Goal: Information Seeking & Learning: Learn about a topic

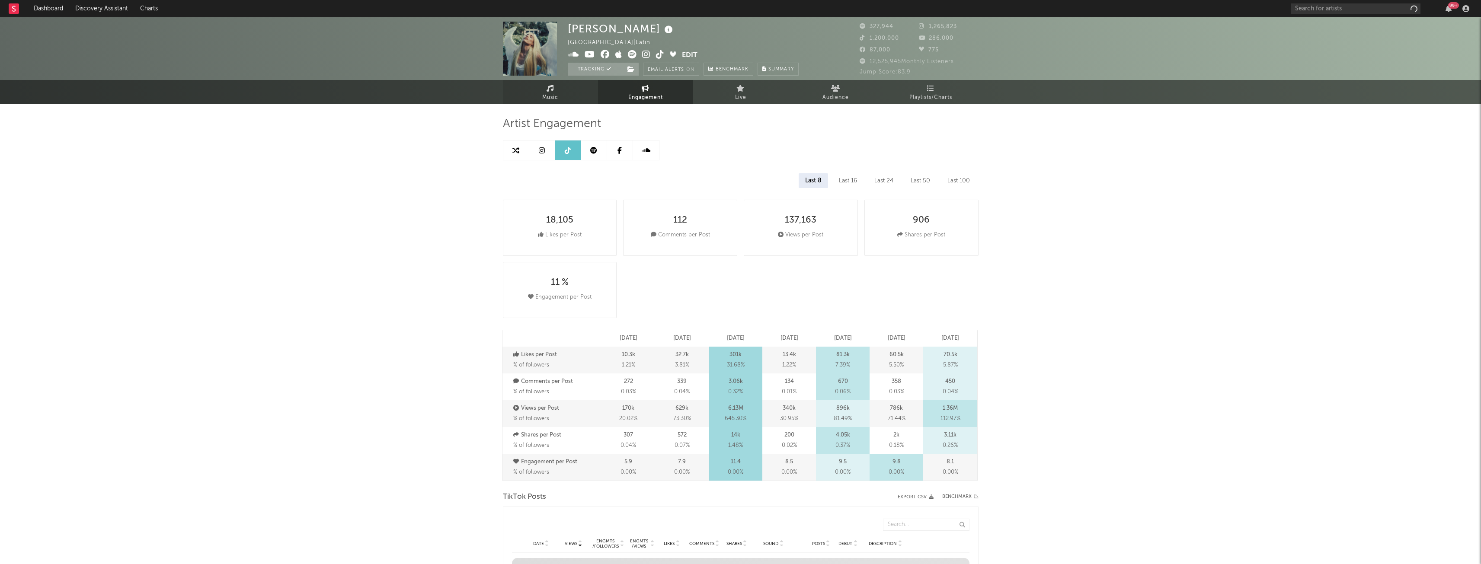
select select "6m"
click at [562, 99] on link "Music" at bounding box center [550, 92] width 95 height 24
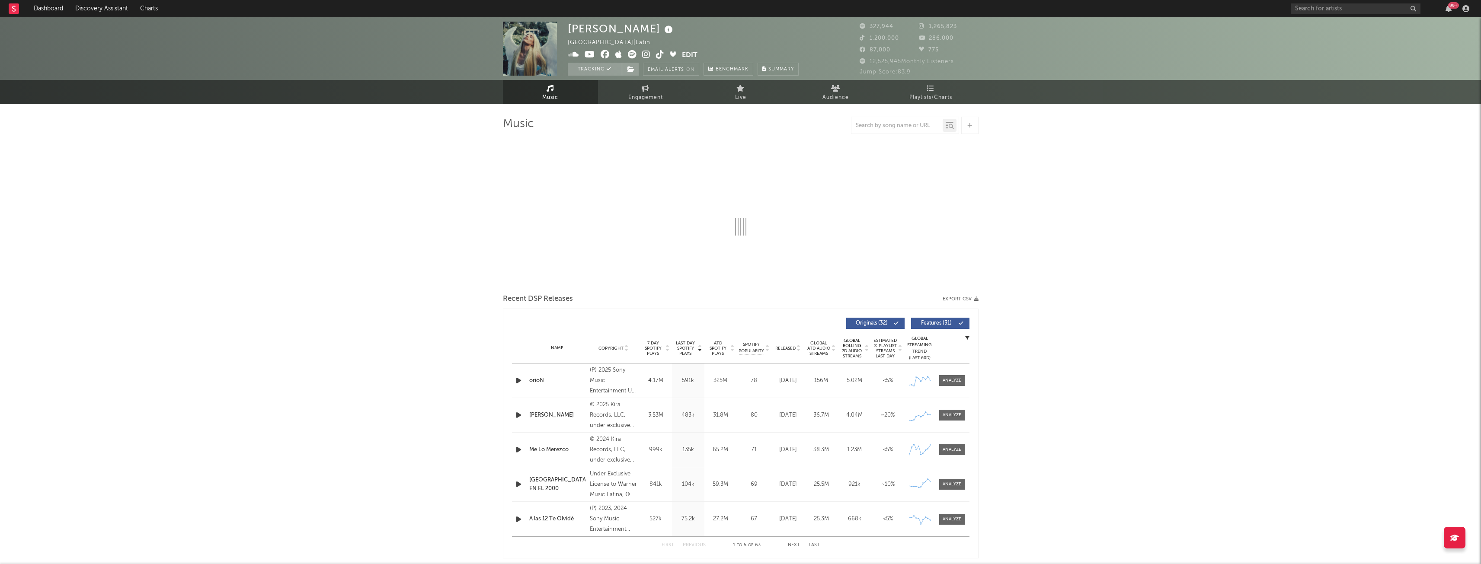
select select "6m"
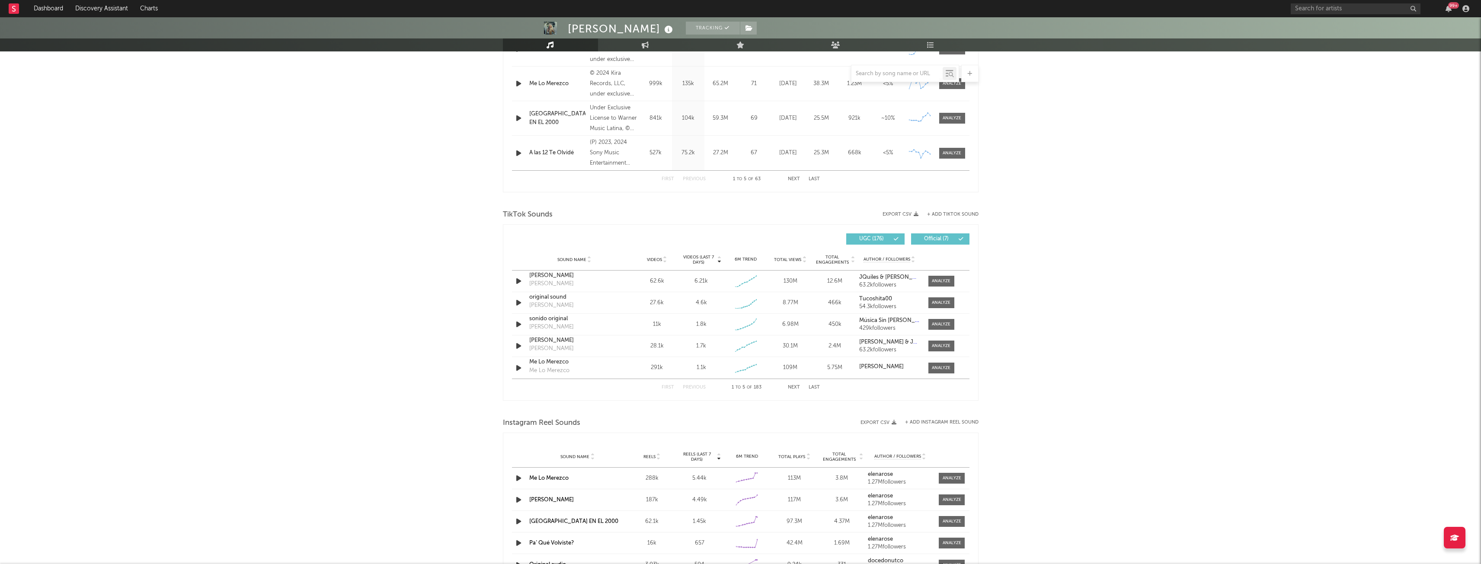
scroll to position [434, 0]
click at [941, 280] on div at bounding box center [941, 281] width 19 height 6
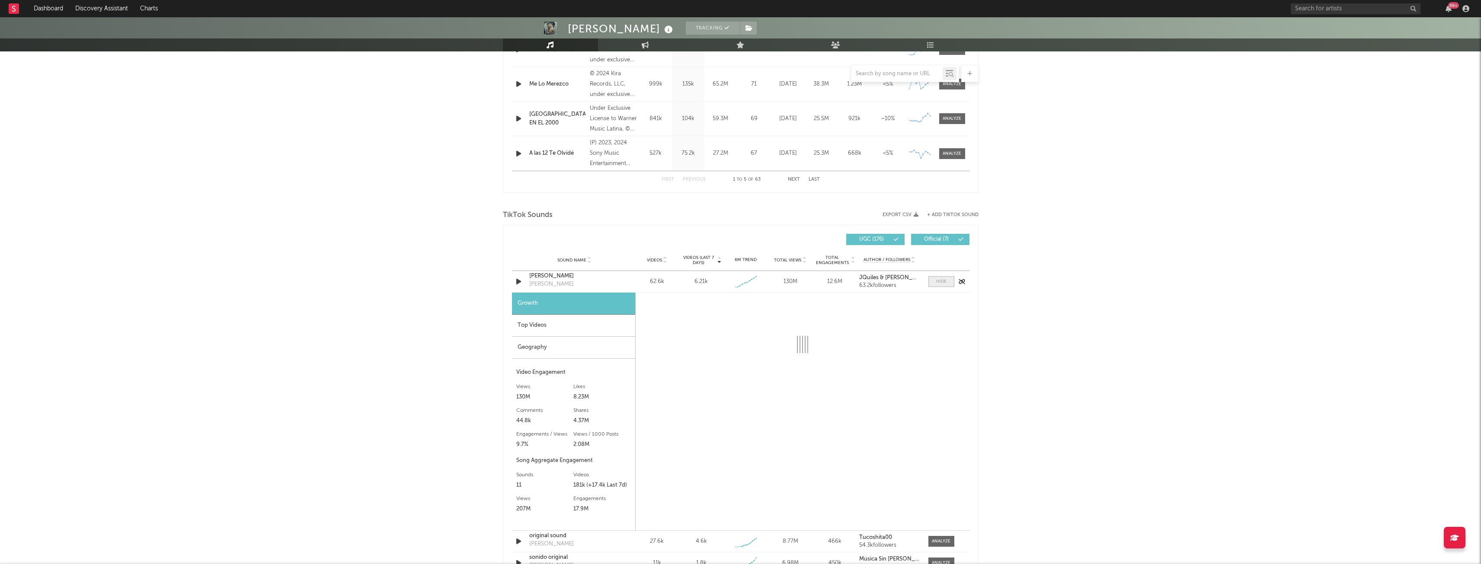
select select "1w"
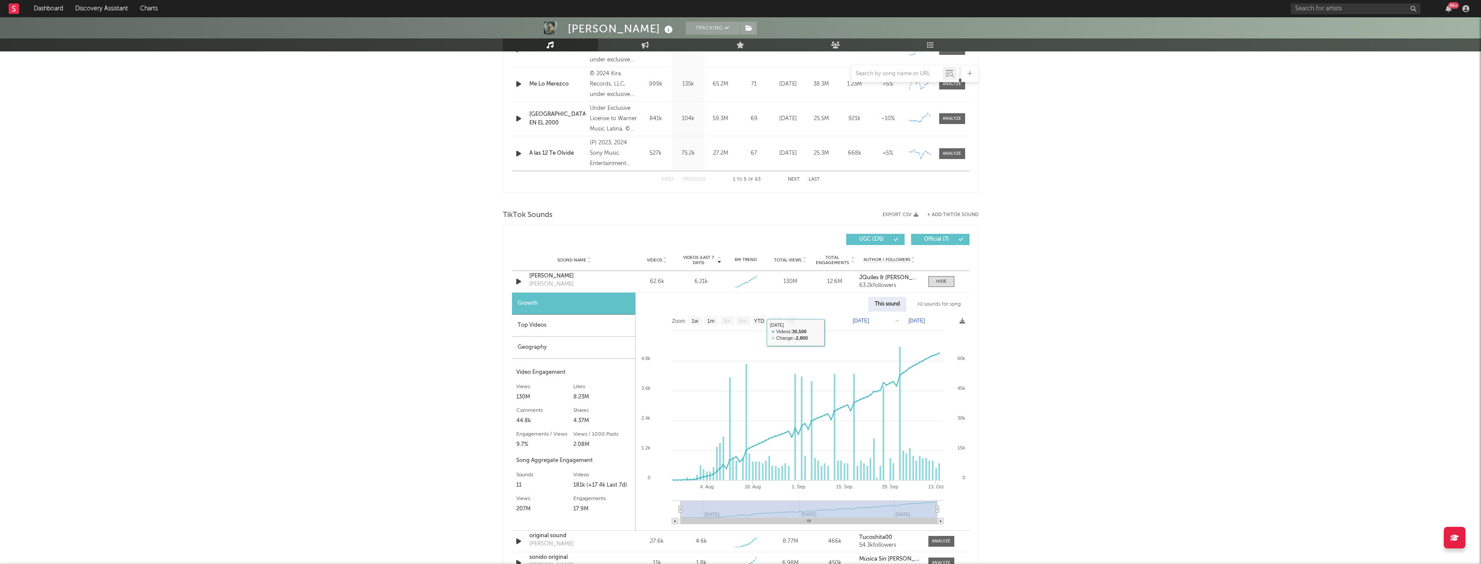
click at [612, 324] on div "Top Videos" at bounding box center [573, 326] width 123 height 22
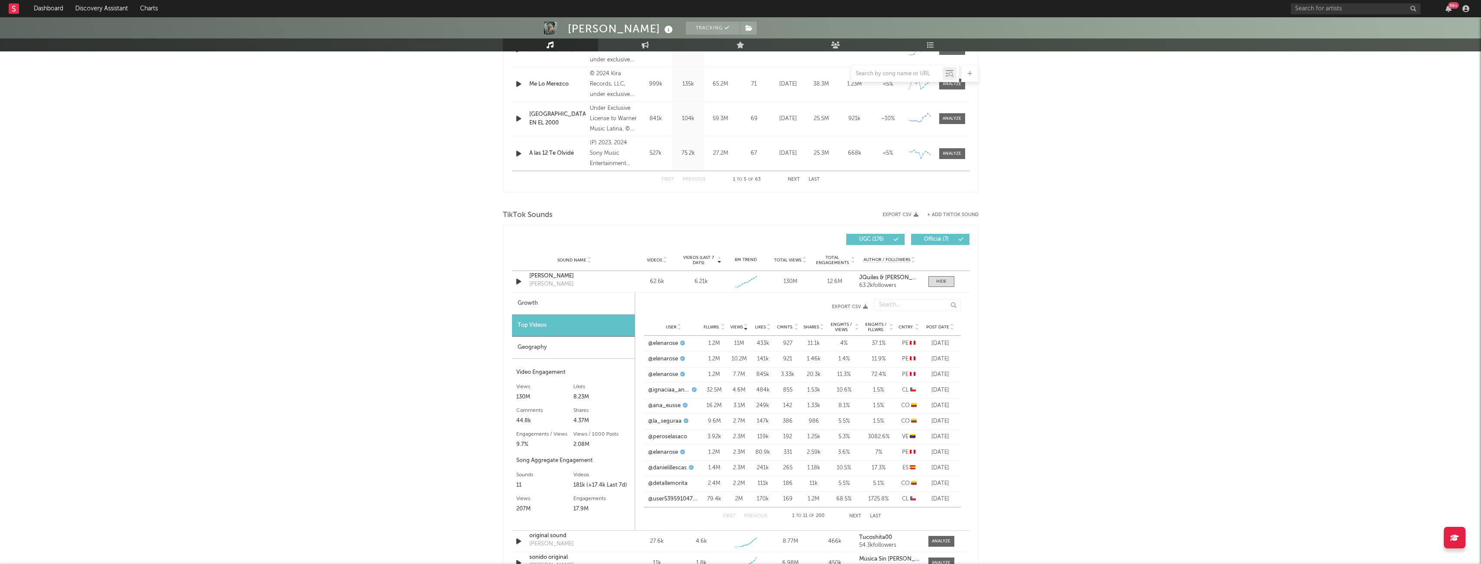
click at [560, 349] on div "Geography" at bounding box center [573, 348] width 123 height 22
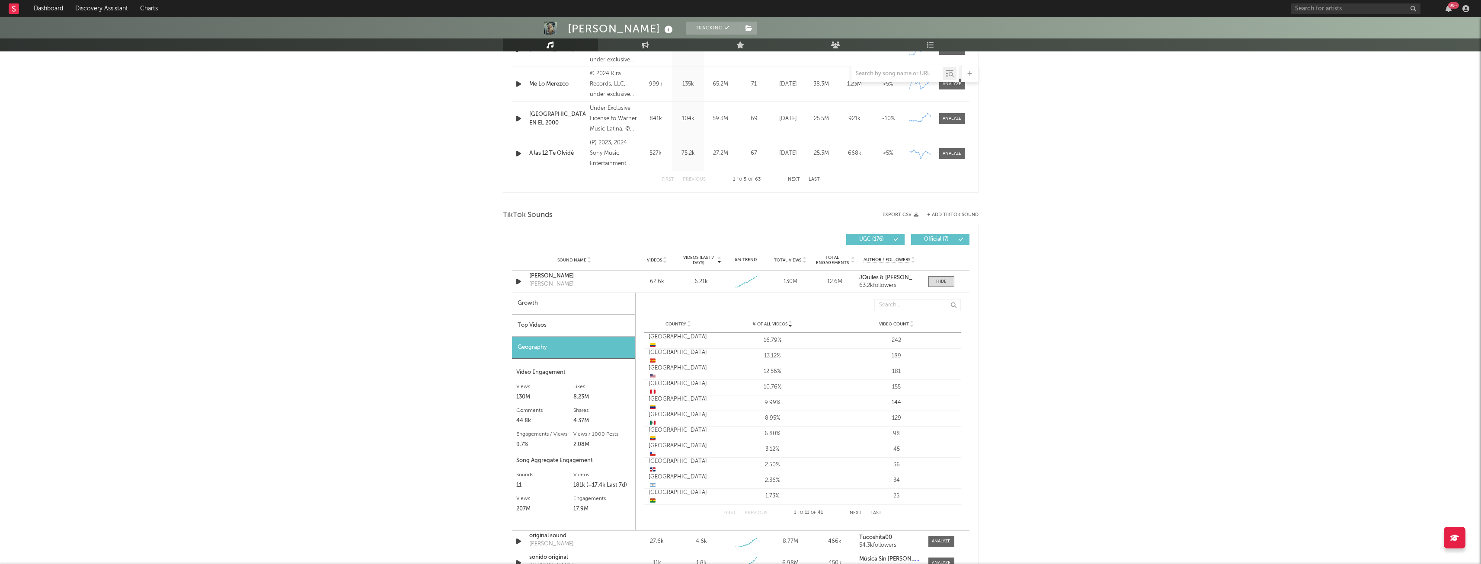
scroll to position [649, 0]
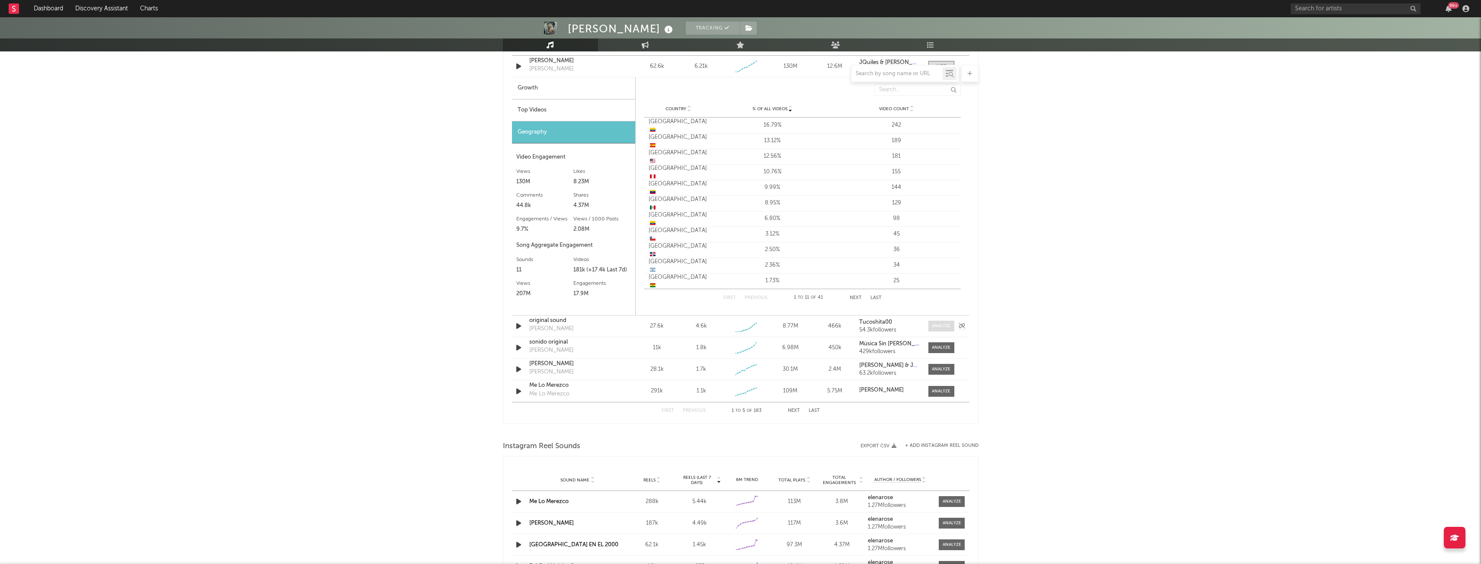
click at [942, 326] on div at bounding box center [941, 326] width 19 height 6
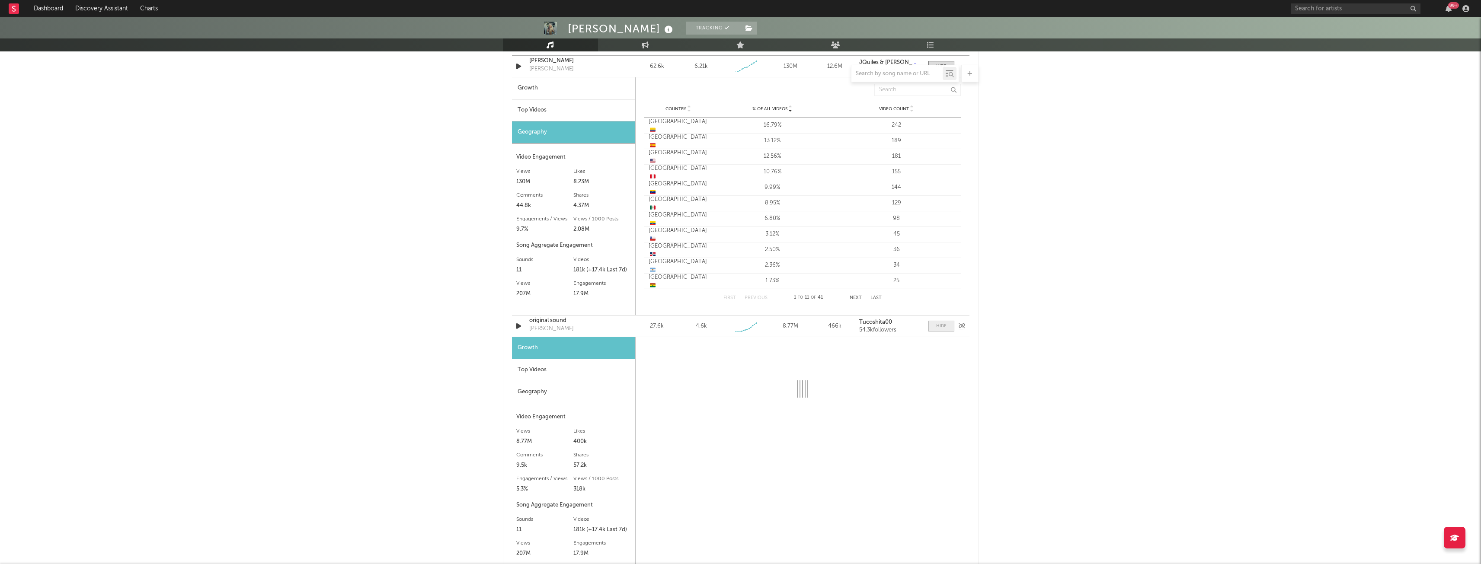
select select "1w"
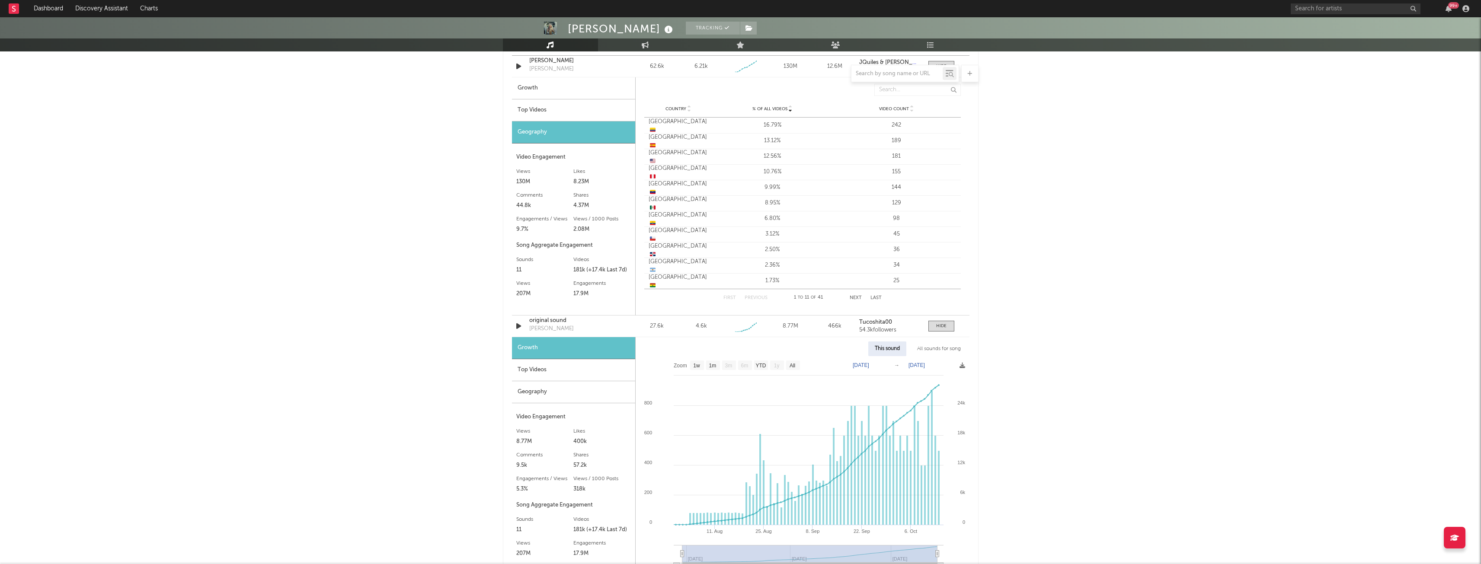
scroll to position [678, 0]
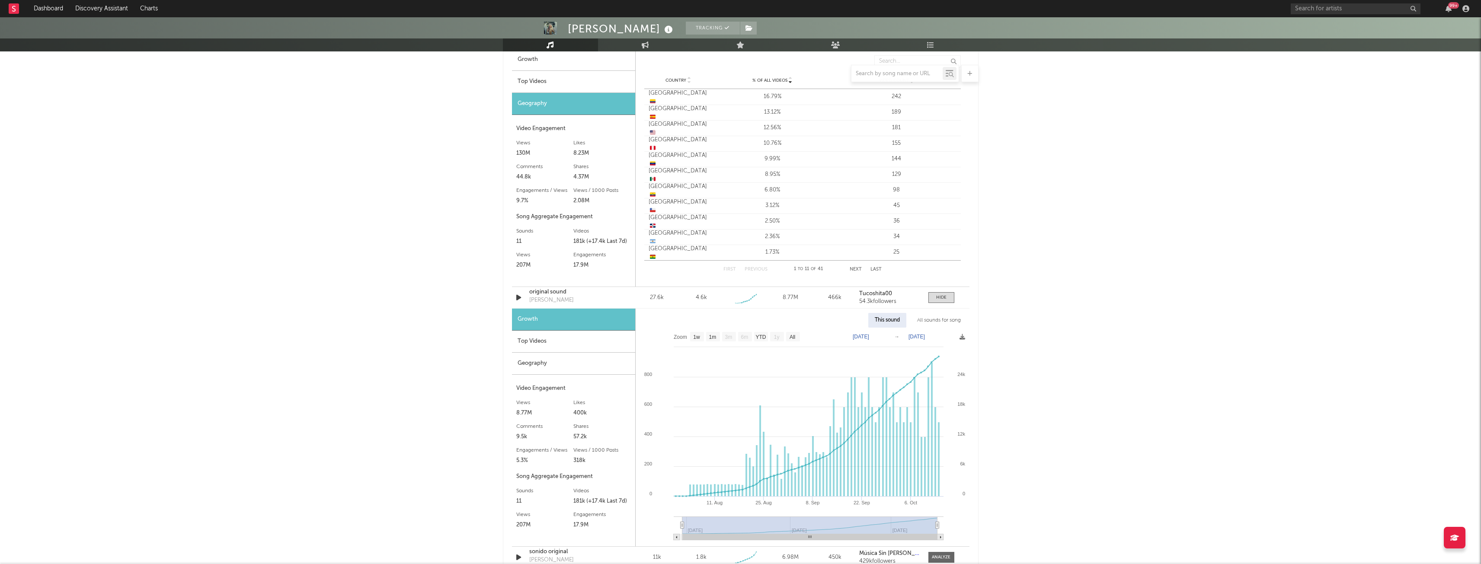
click at [550, 340] on div "Top Videos" at bounding box center [573, 342] width 123 height 22
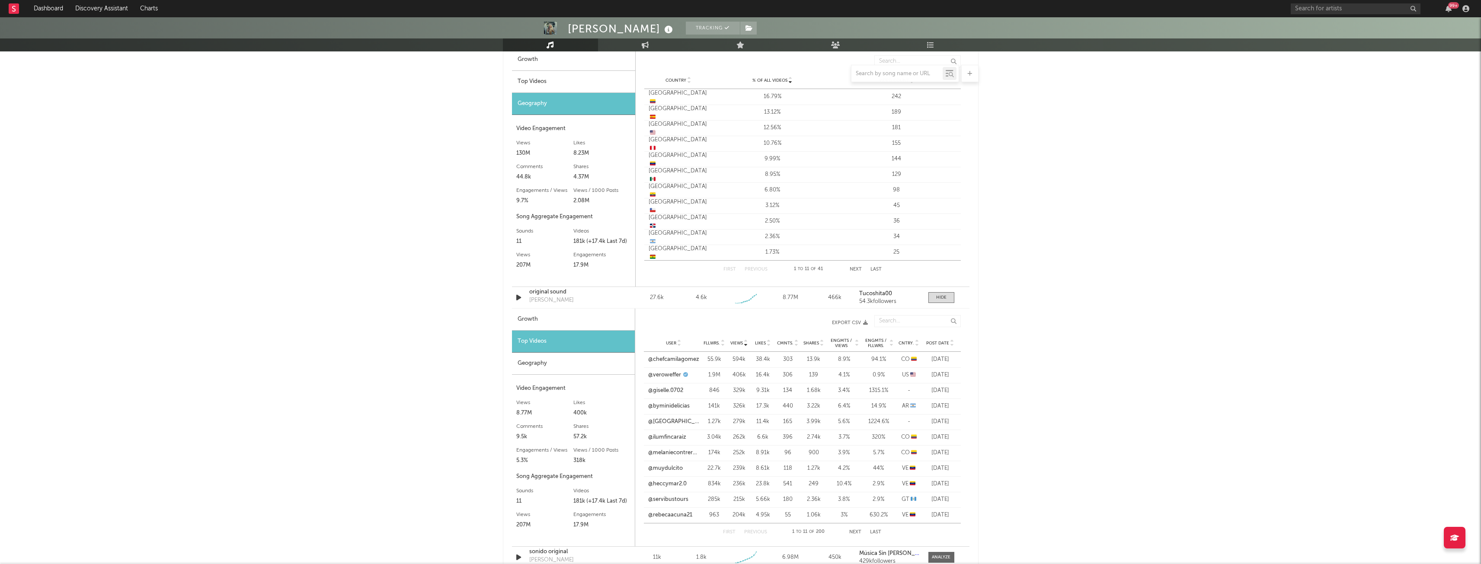
click at [563, 361] on div "Geography" at bounding box center [573, 364] width 123 height 22
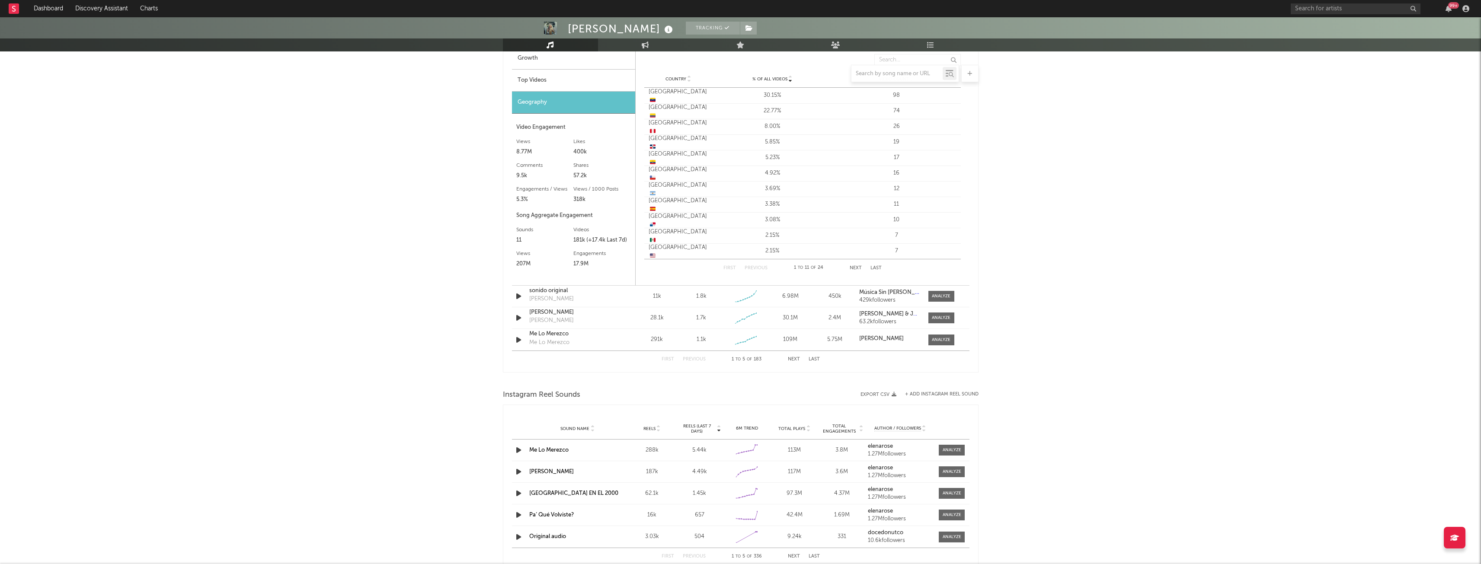
scroll to position [942, 0]
click at [936, 293] on div at bounding box center [941, 294] width 19 height 6
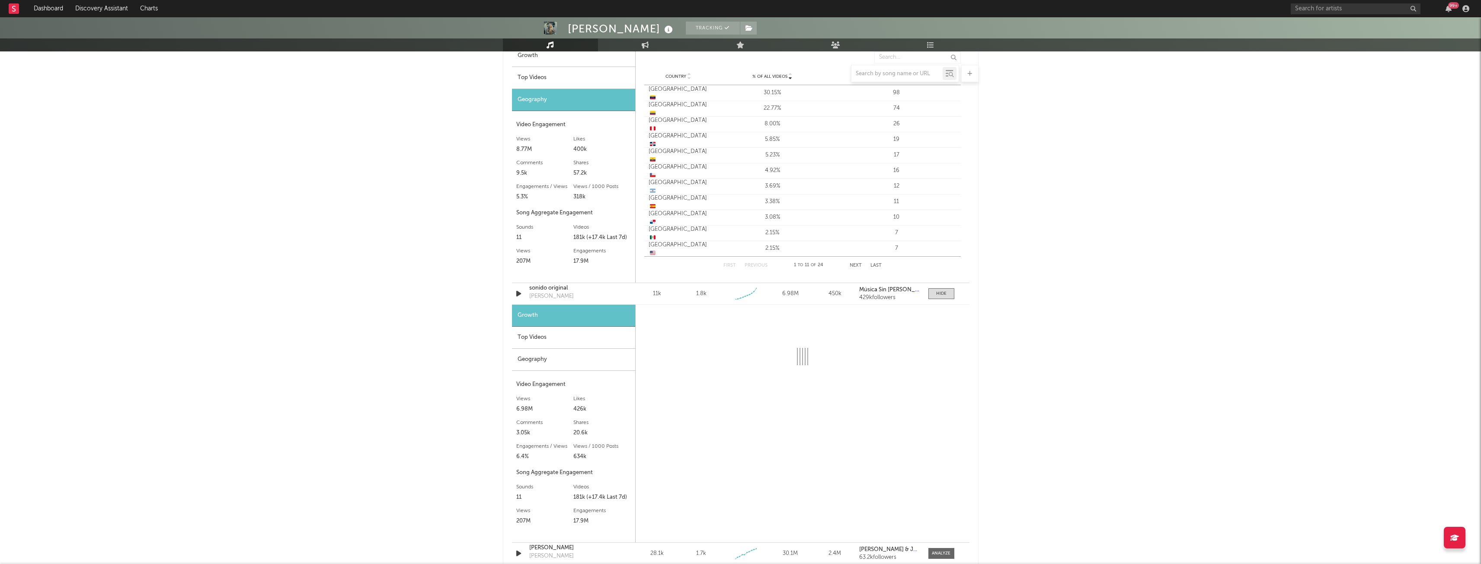
select select "1w"
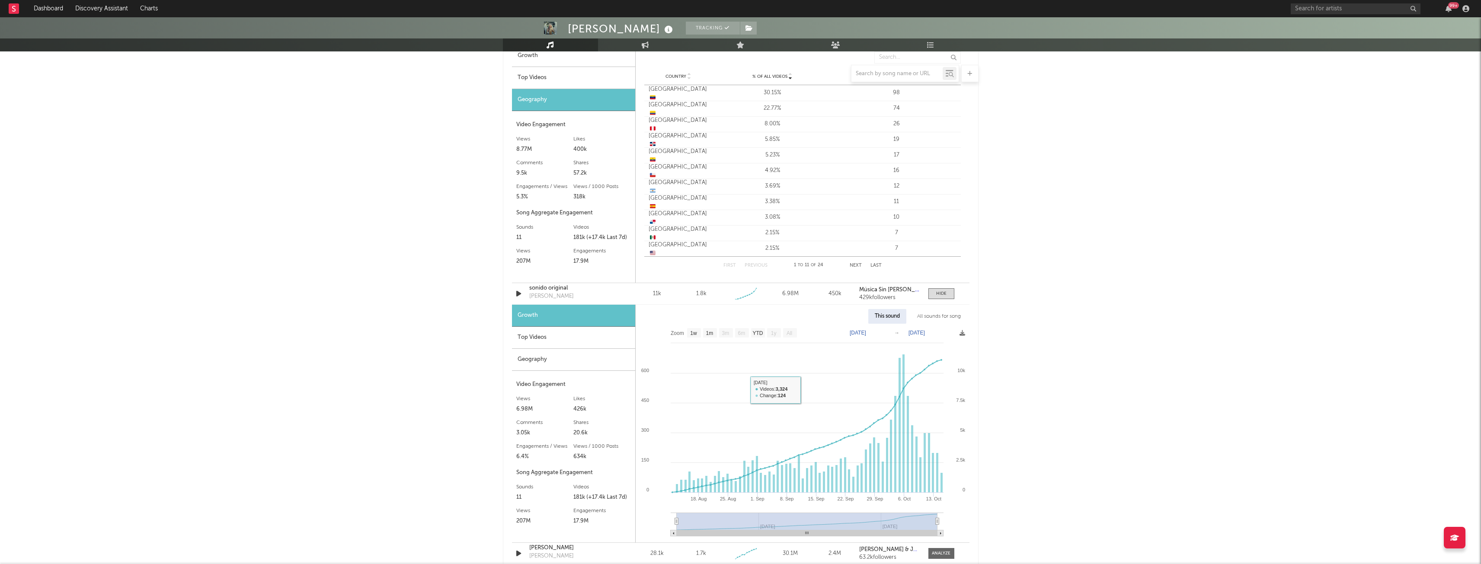
click at [529, 342] on div "Top Videos" at bounding box center [573, 338] width 123 height 22
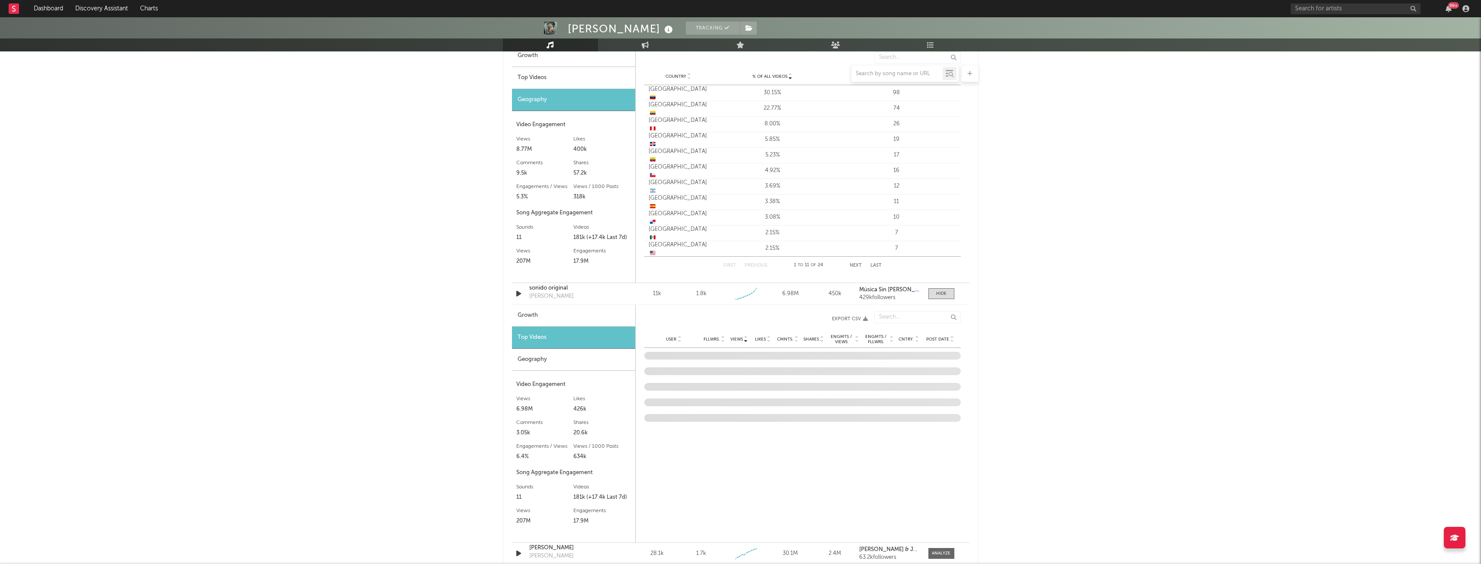
scroll to position [1089, 0]
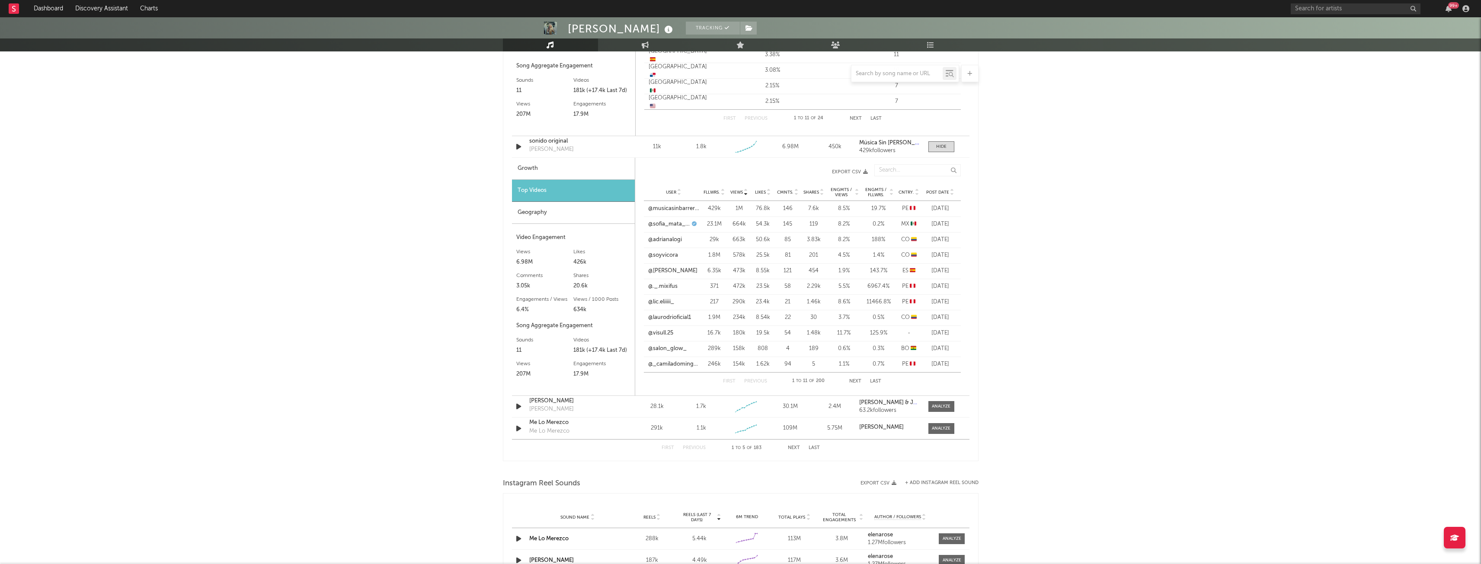
click at [856, 383] on button "Next" at bounding box center [855, 381] width 12 height 5
click at [751, 378] on div "First Previous 12 to 22 of 200 Next Last" at bounding box center [802, 381] width 158 height 17
click at [546, 140] on div "sonido original" at bounding box center [574, 141] width 90 height 9
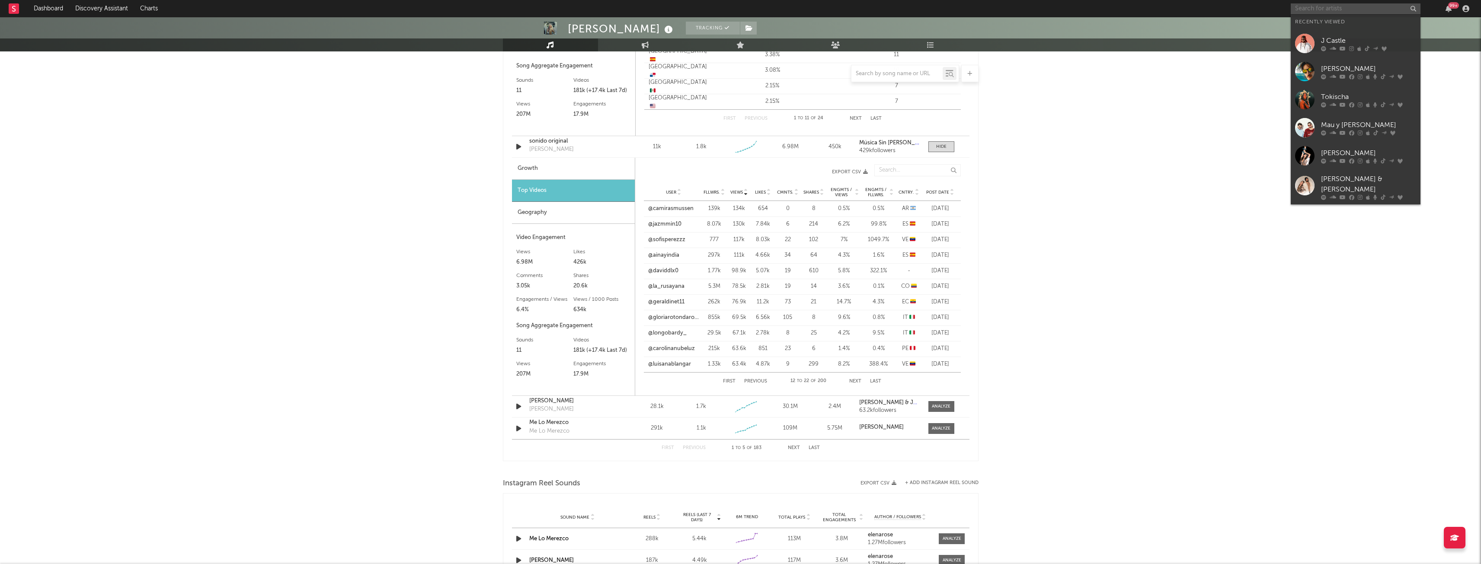
click at [1339, 12] on input "text" at bounding box center [1356, 8] width 130 height 11
click at [1313, 67] on div at bounding box center [1304, 71] width 19 height 19
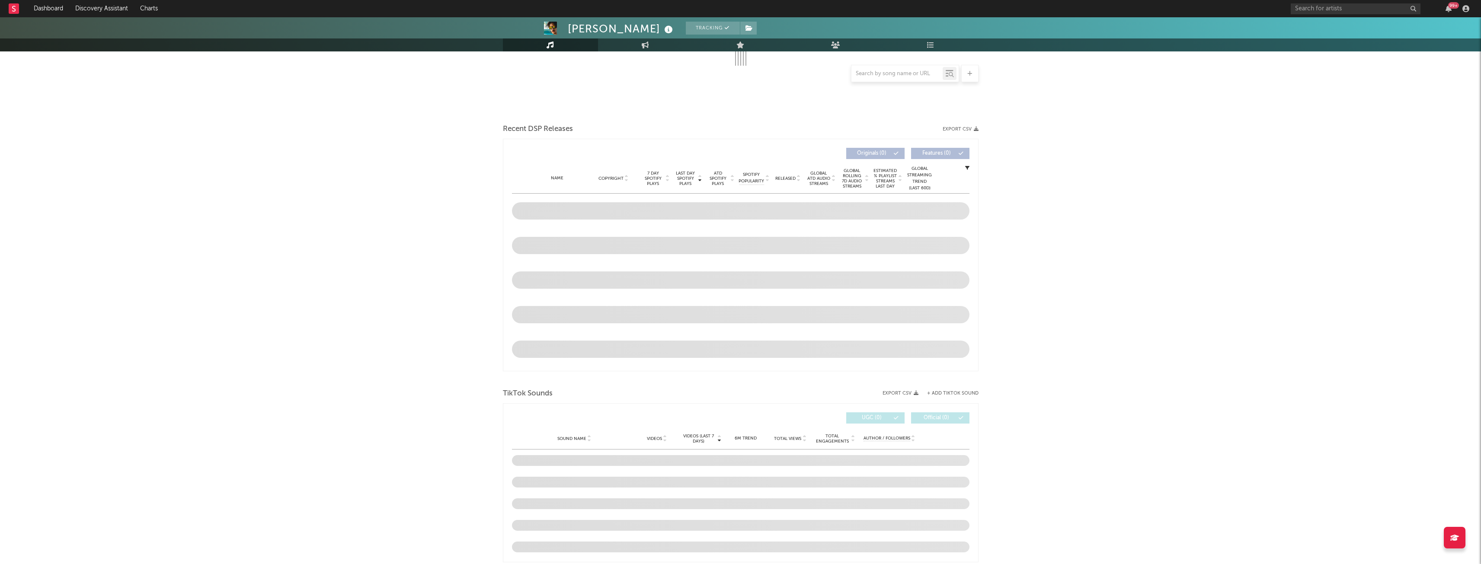
scroll to position [238, 0]
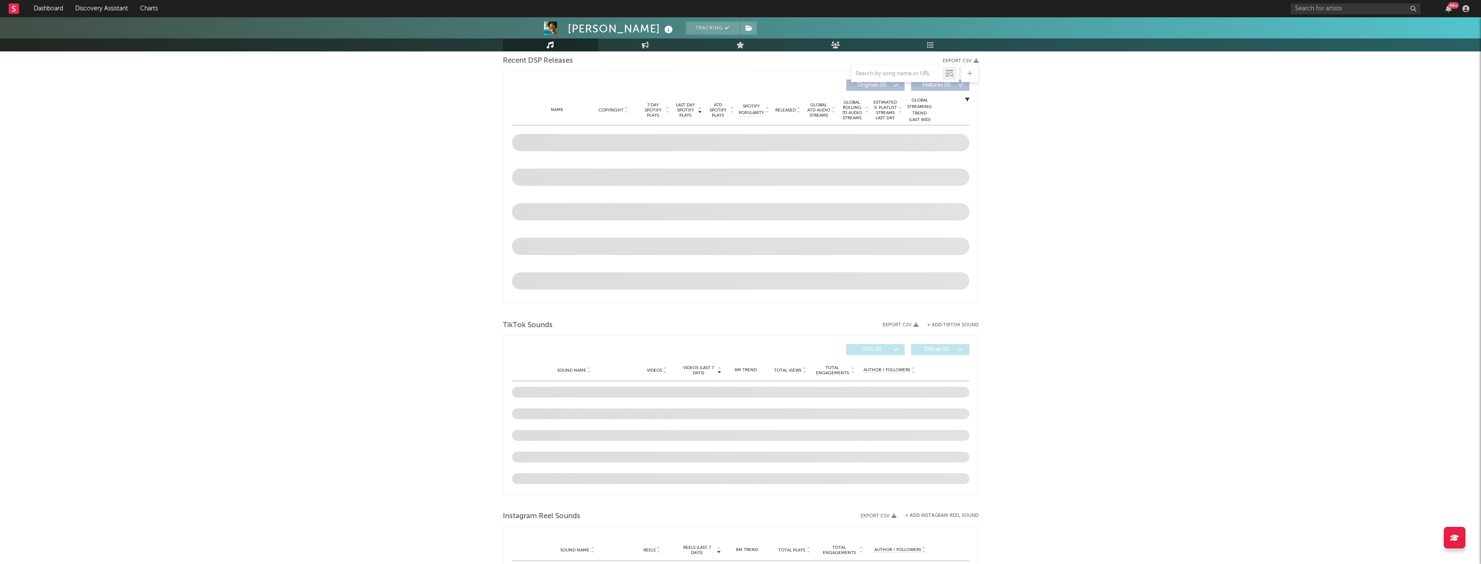
select select "6m"
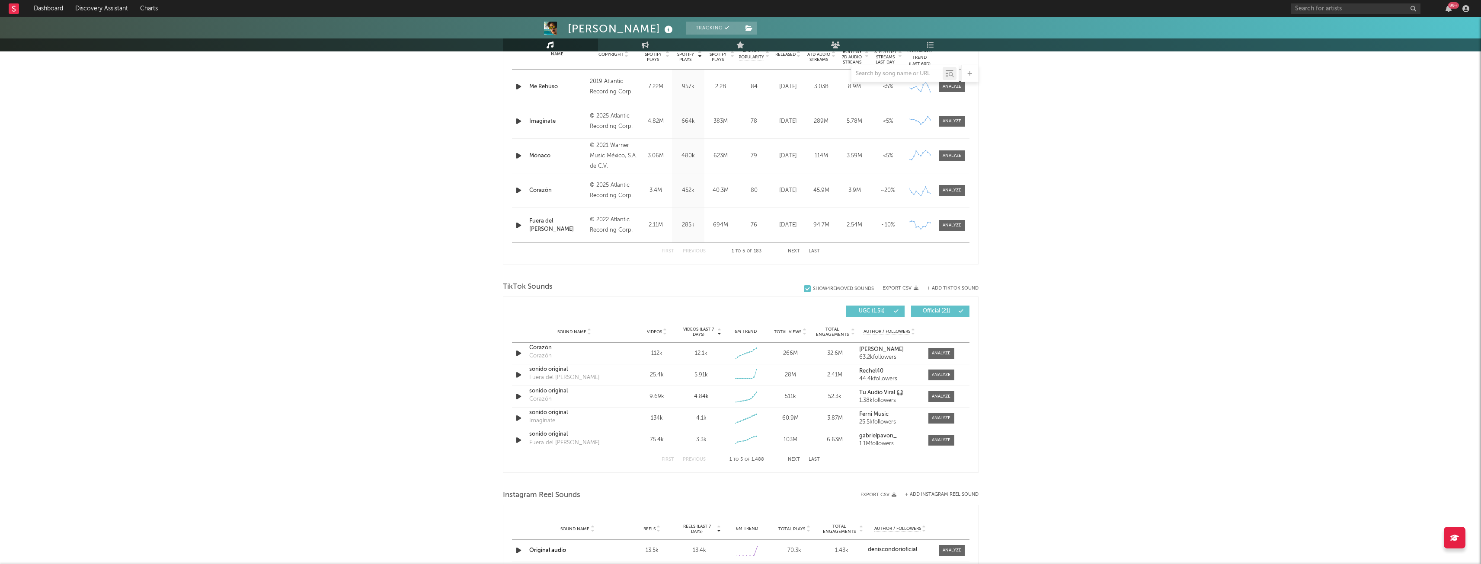
scroll to position [378, 0]
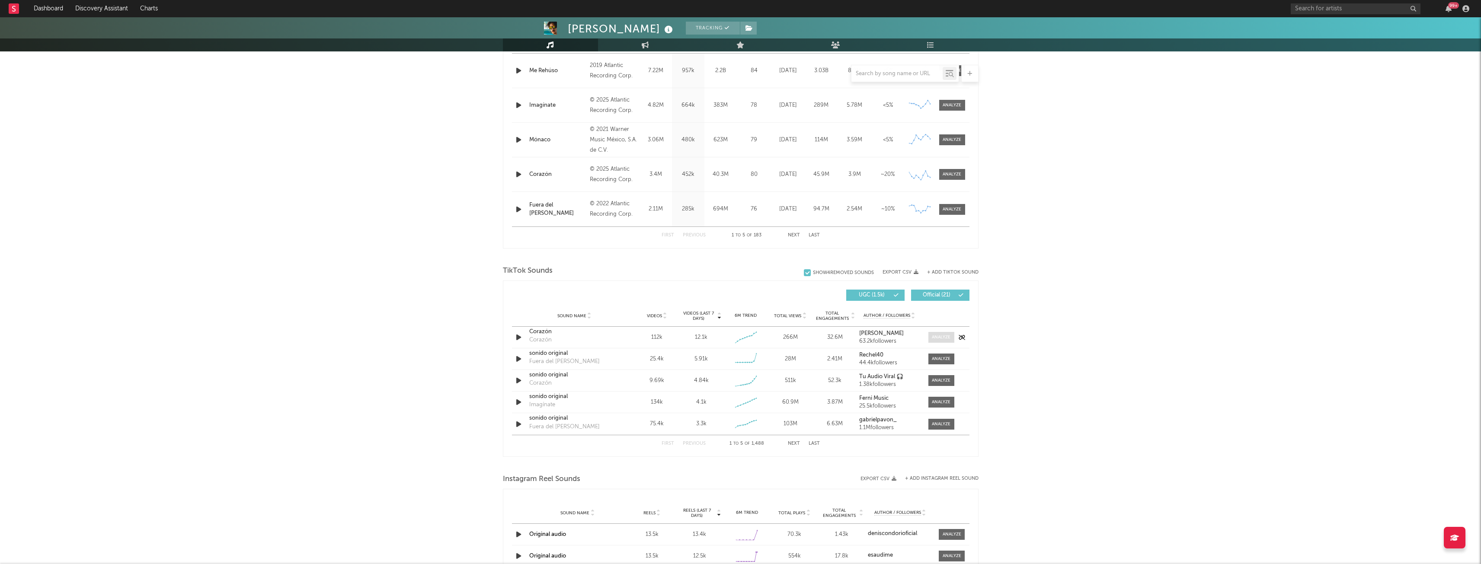
click at [948, 341] on span at bounding box center [941, 337] width 26 height 11
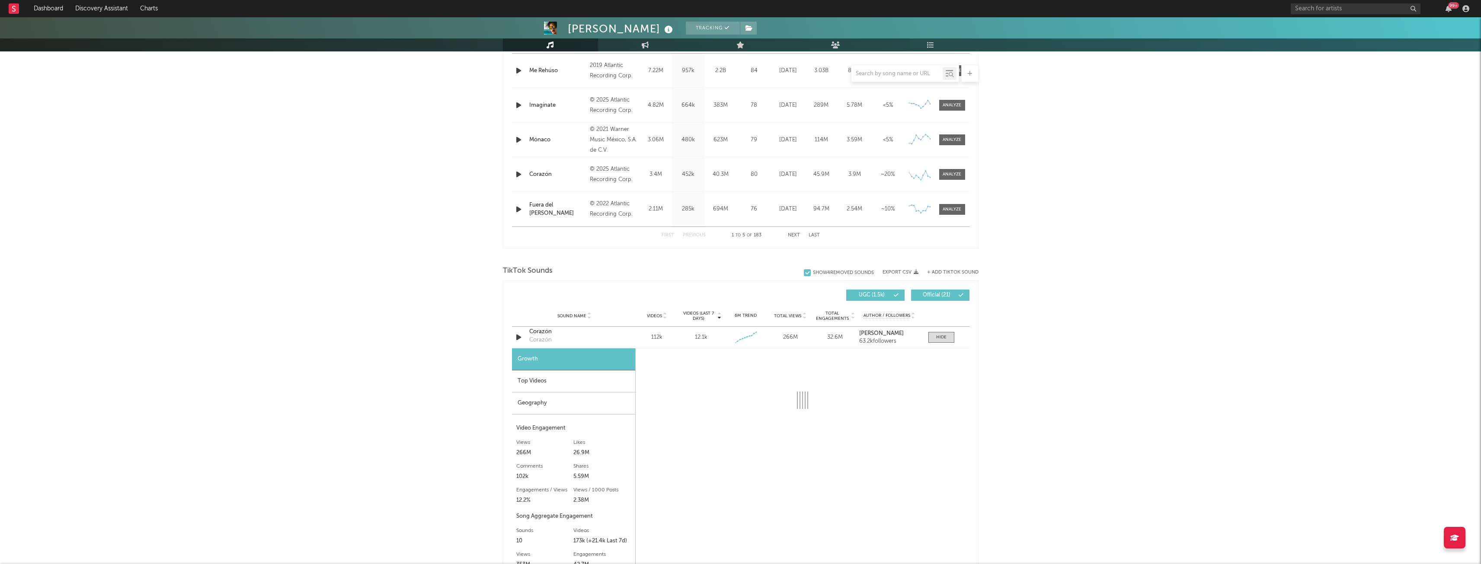
select select "1w"
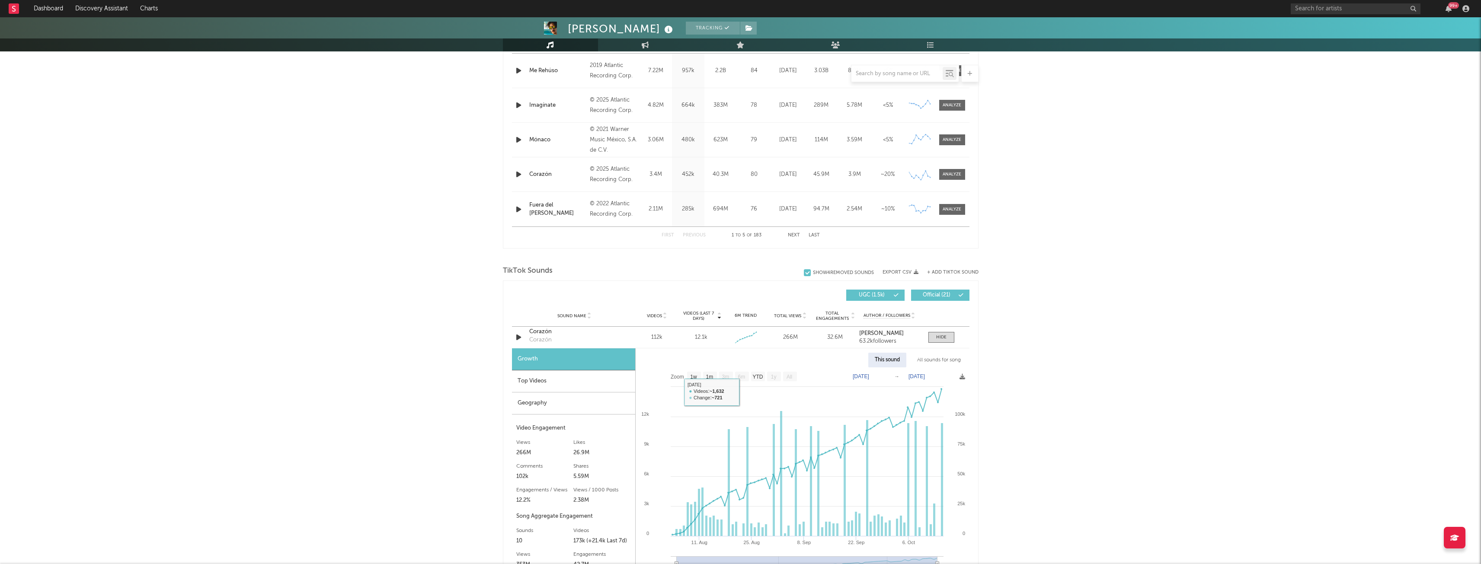
click at [540, 373] on div "Top Videos" at bounding box center [573, 382] width 123 height 22
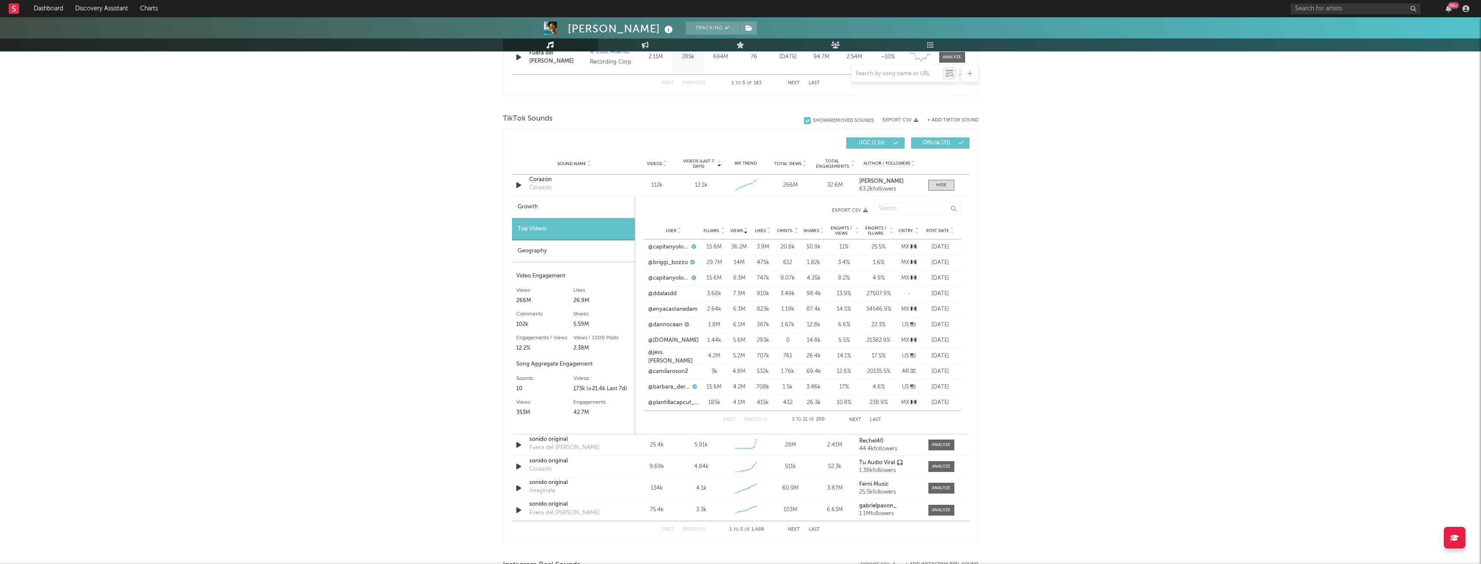
scroll to position [529, 0]
click at [940, 188] on div at bounding box center [941, 186] width 10 height 6
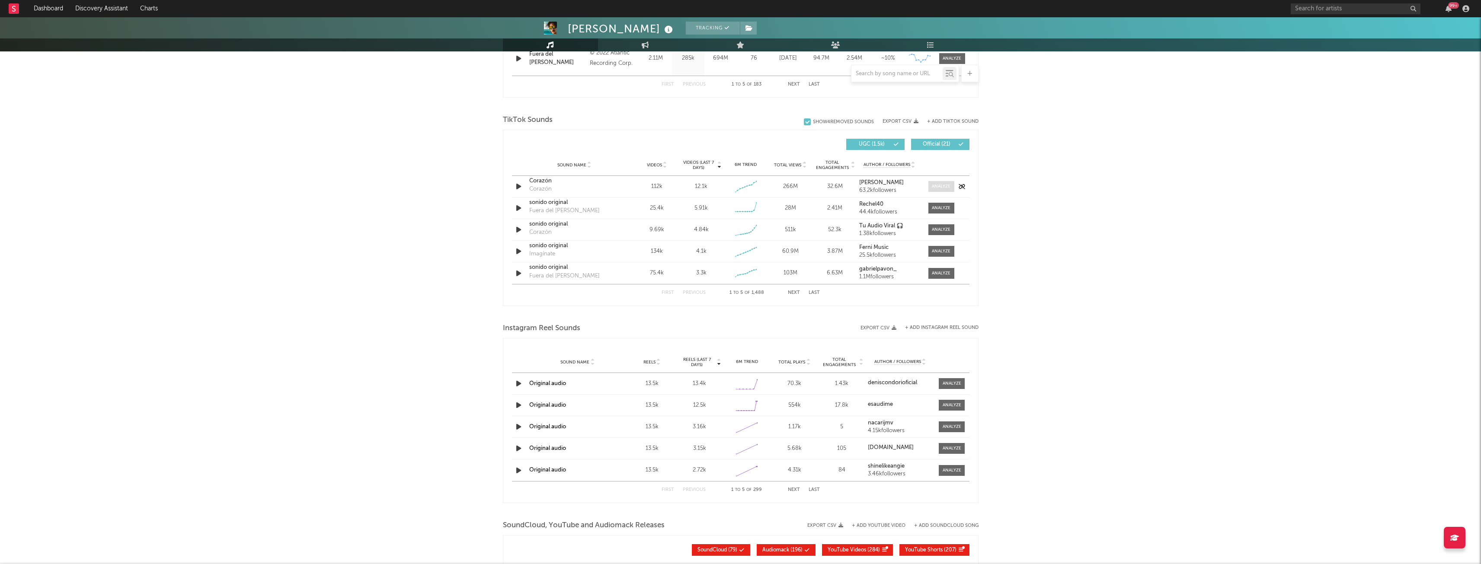
click at [939, 184] on div at bounding box center [941, 186] width 19 height 6
select select "1w"
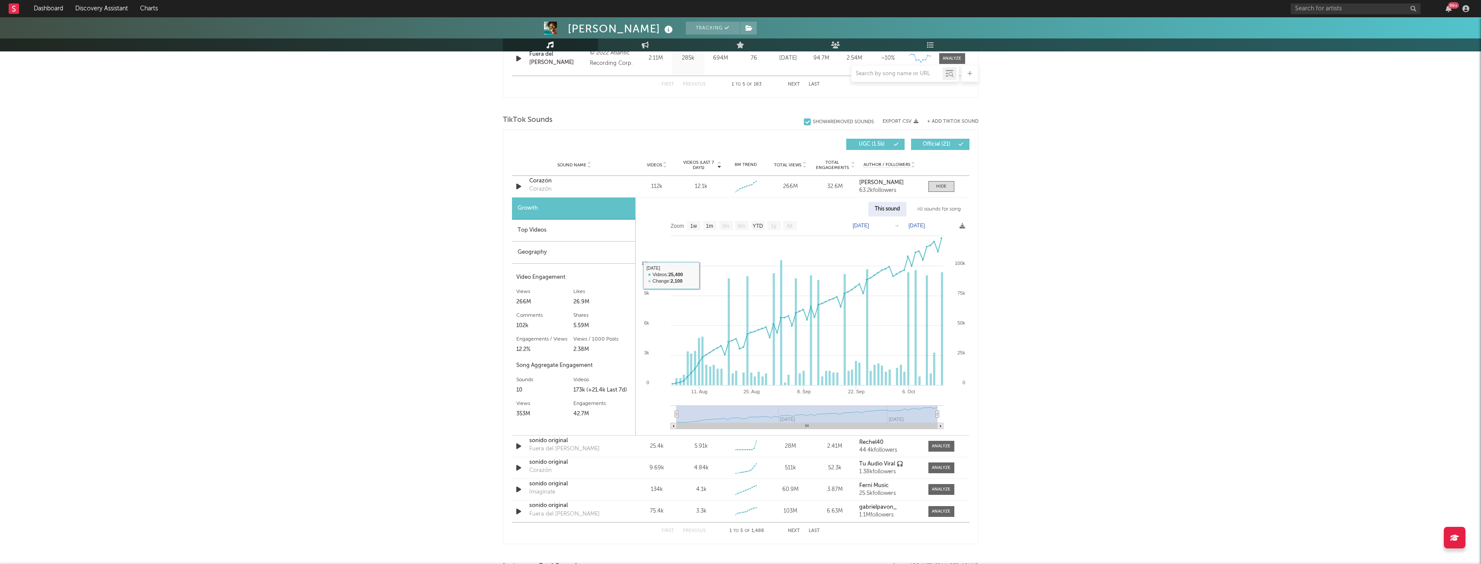
click at [543, 236] on div "Top Videos" at bounding box center [573, 231] width 123 height 22
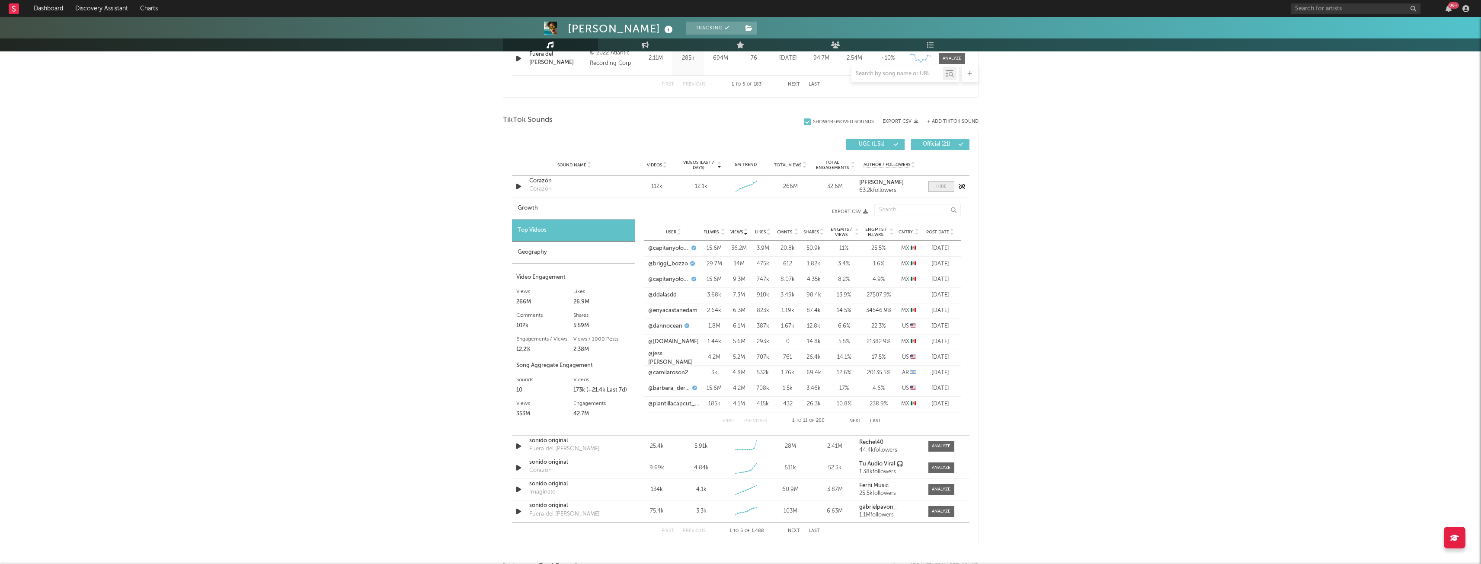
click at [936, 185] on div at bounding box center [941, 186] width 10 height 6
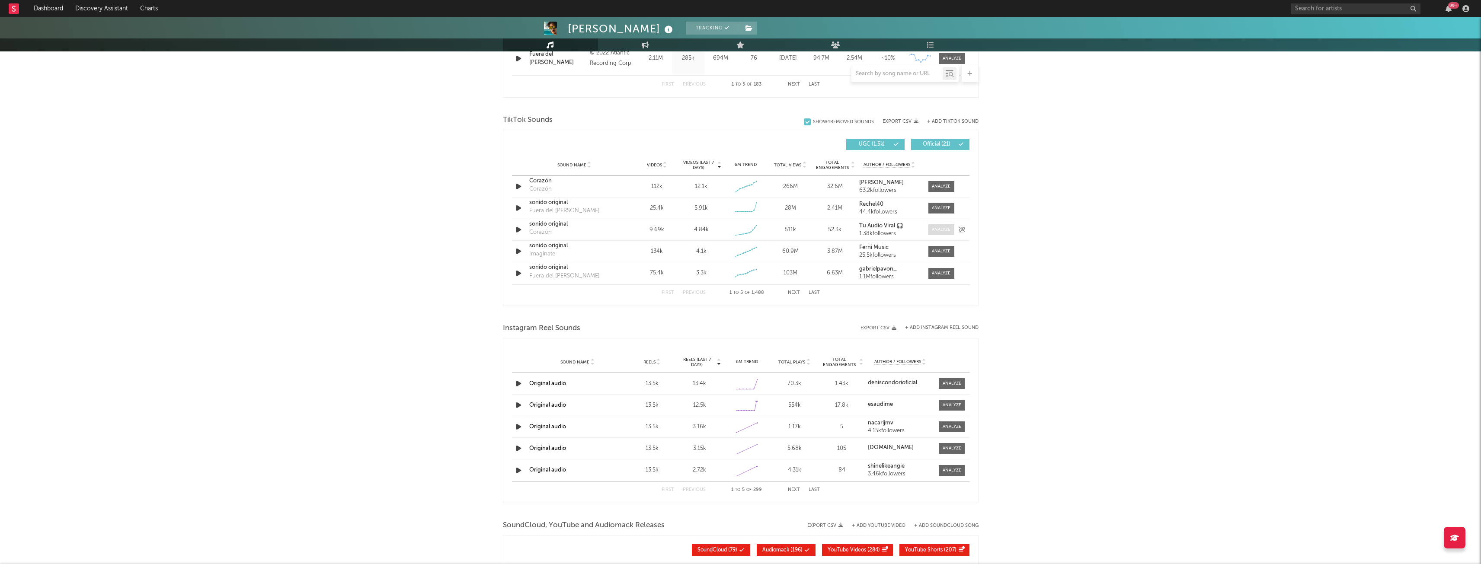
click at [941, 231] on div at bounding box center [941, 230] width 19 height 6
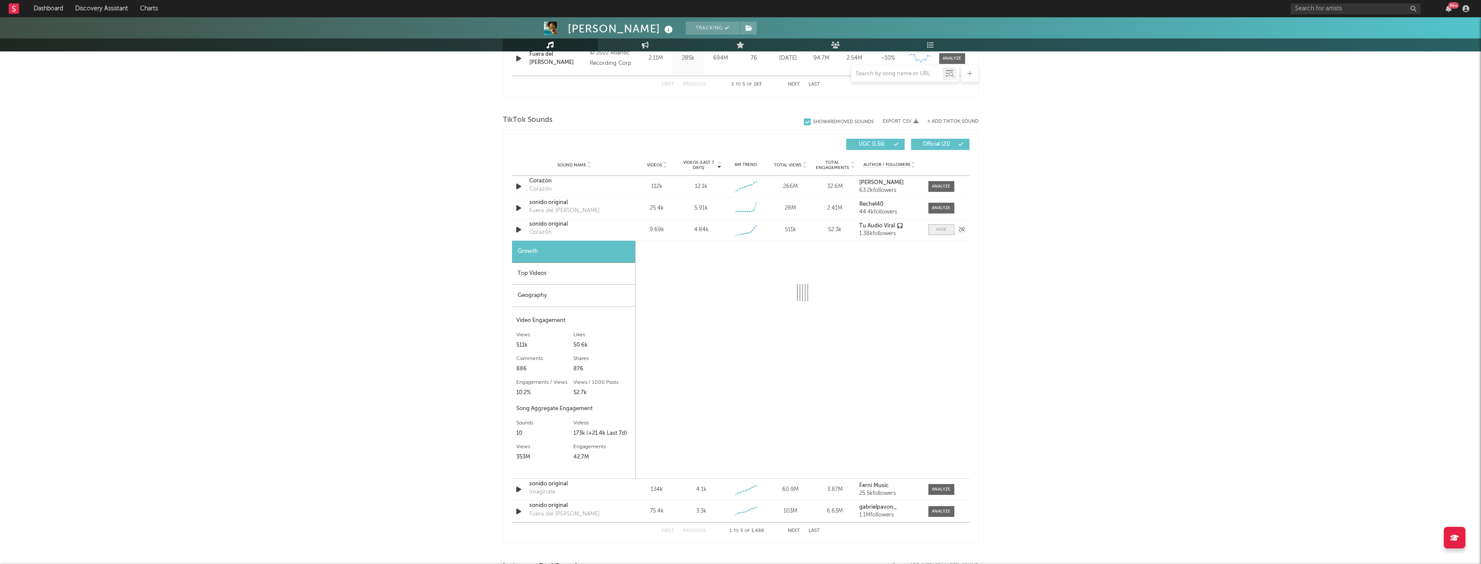
select select "1w"
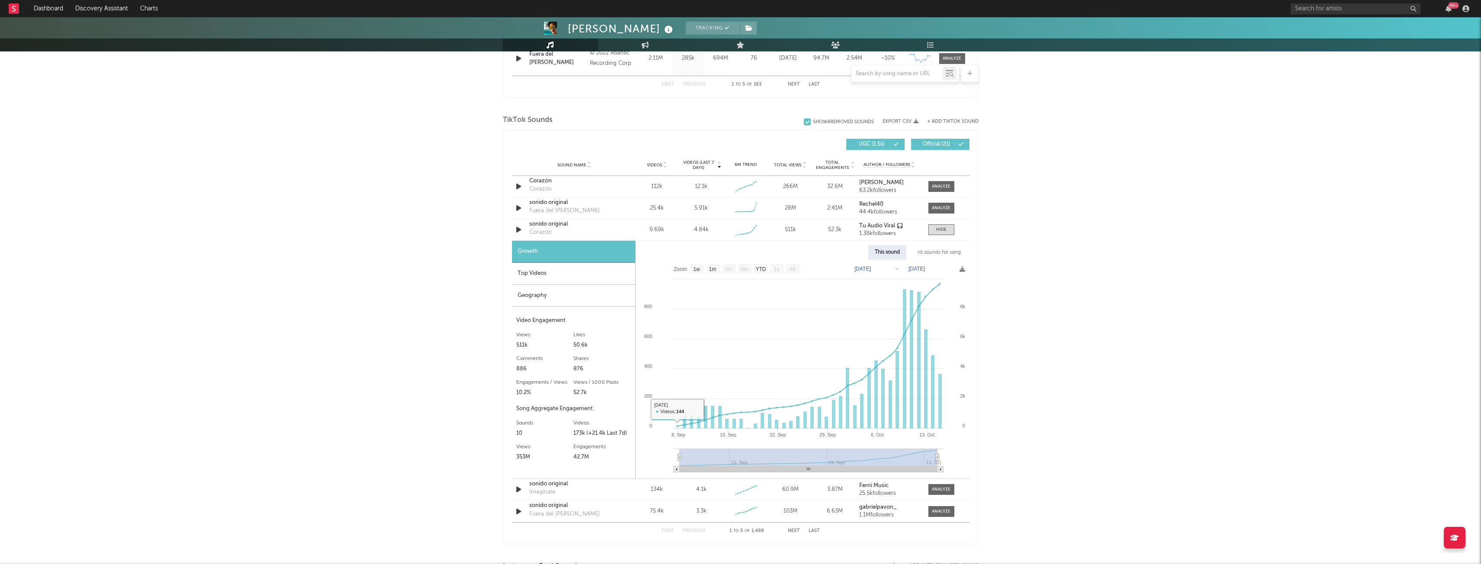
click at [583, 280] on div "Top Videos" at bounding box center [573, 274] width 123 height 22
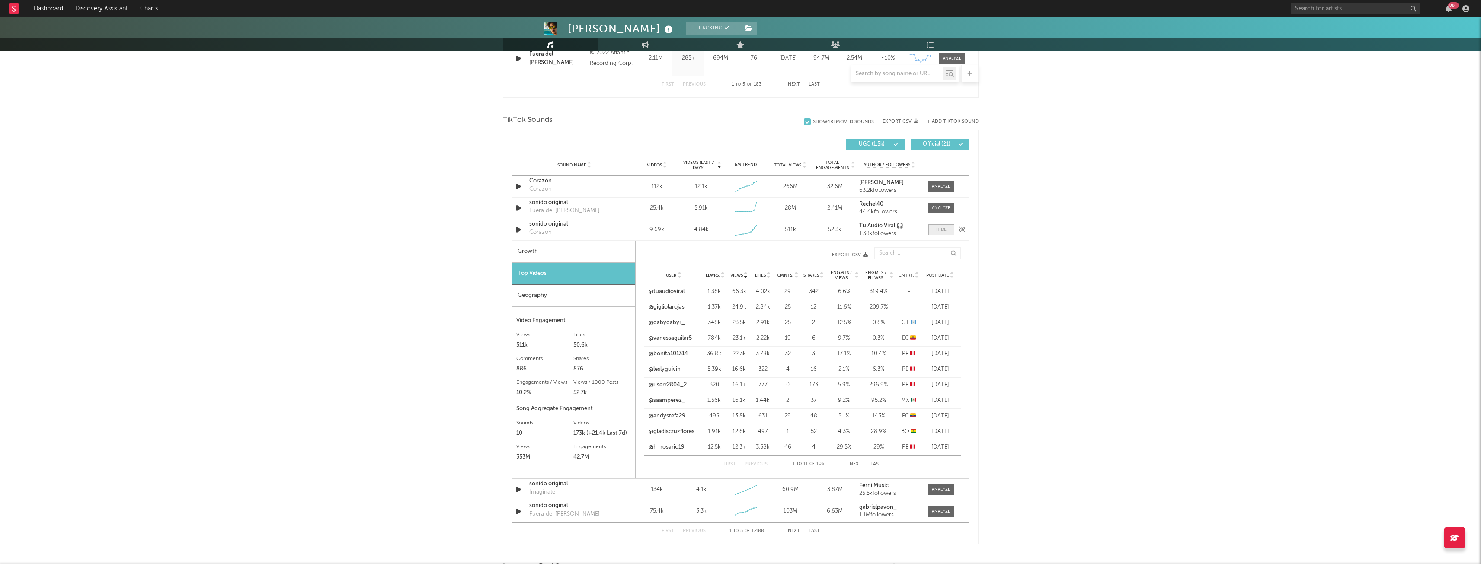
click at [938, 232] on div at bounding box center [941, 230] width 10 height 6
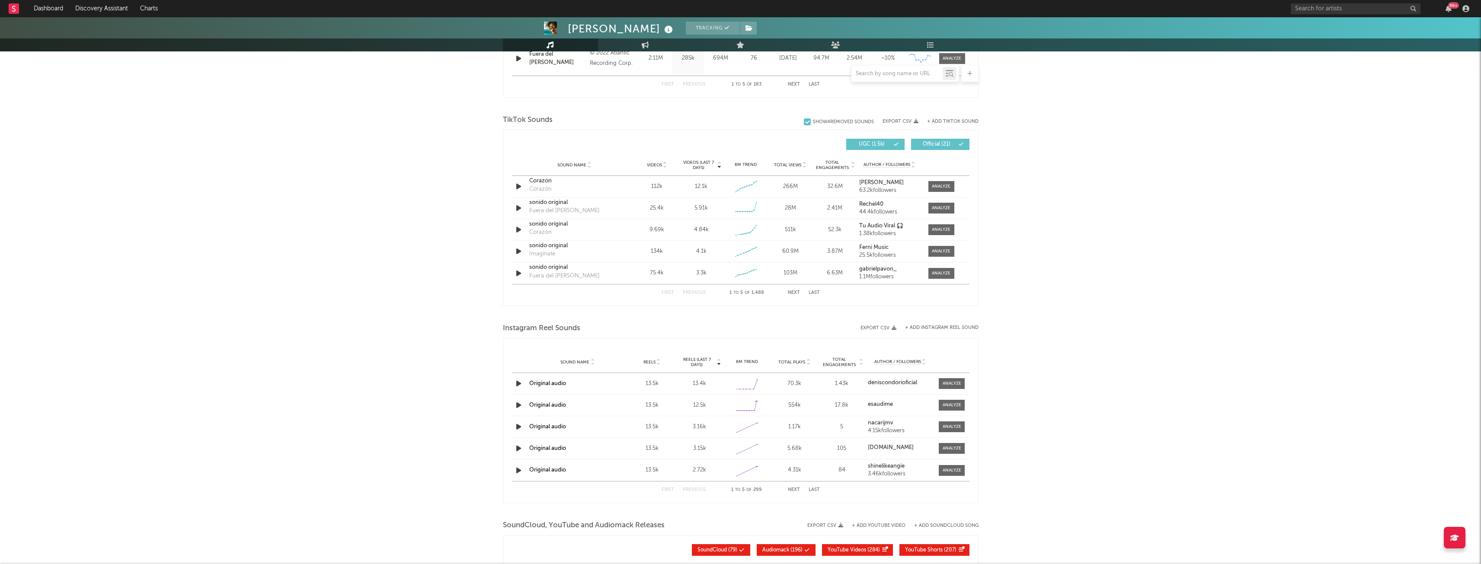
click at [790, 296] on div "First Previous 1 to 5 of 1,488 Next Last" at bounding box center [741, 292] width 158 height 17
click at [792, 292] on button "Next" at bounding box center [794, 293] width 12 height 5
click at [940, 211] on div at bounding box center [941, 208] width 19 height 6
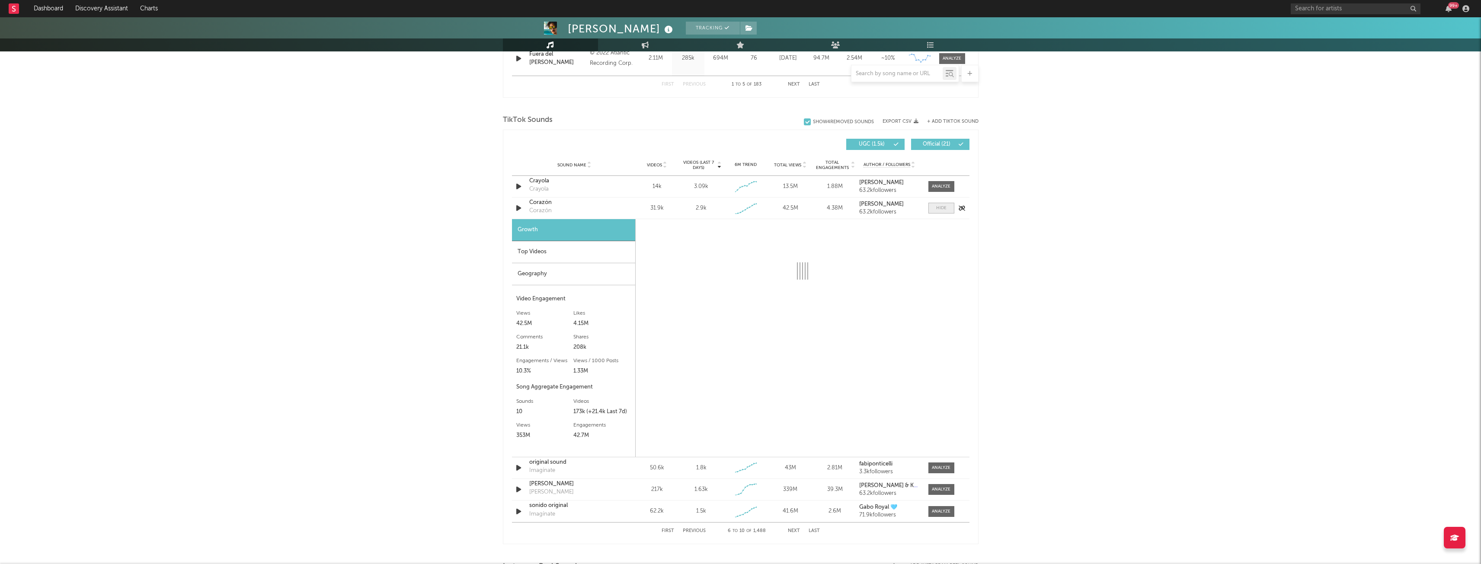
select select "1w"
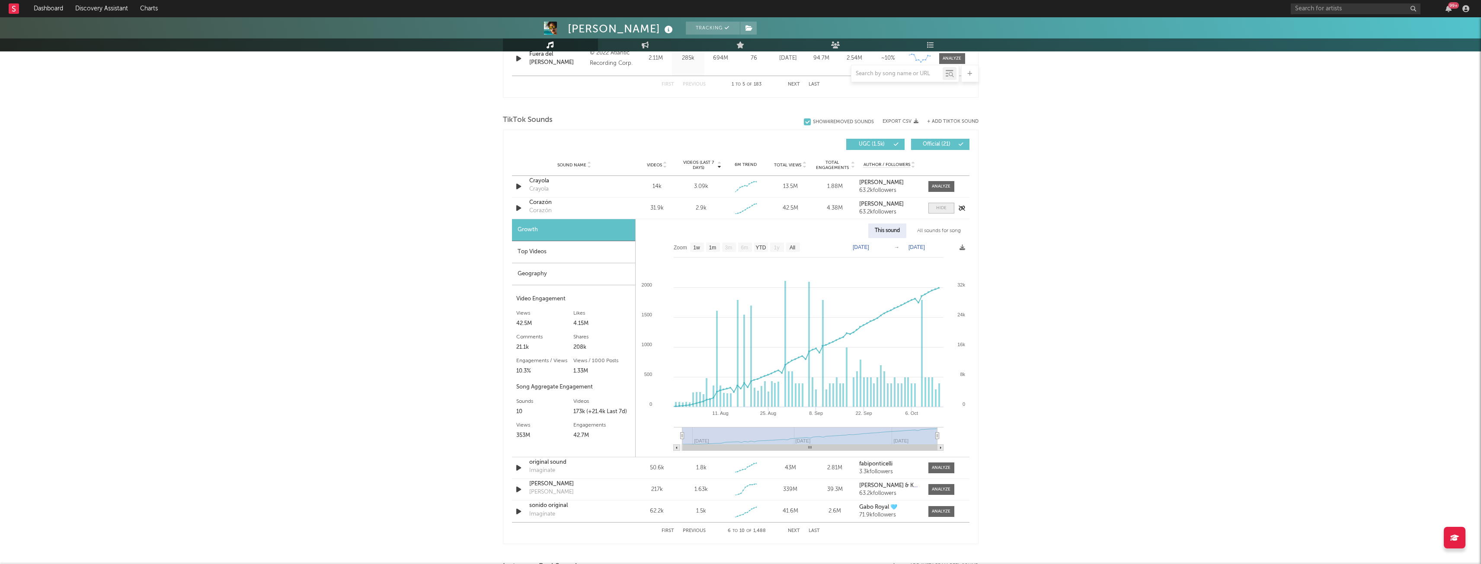
click at [941, 209] on div at bounding box center [941, 208] width 10 height 6
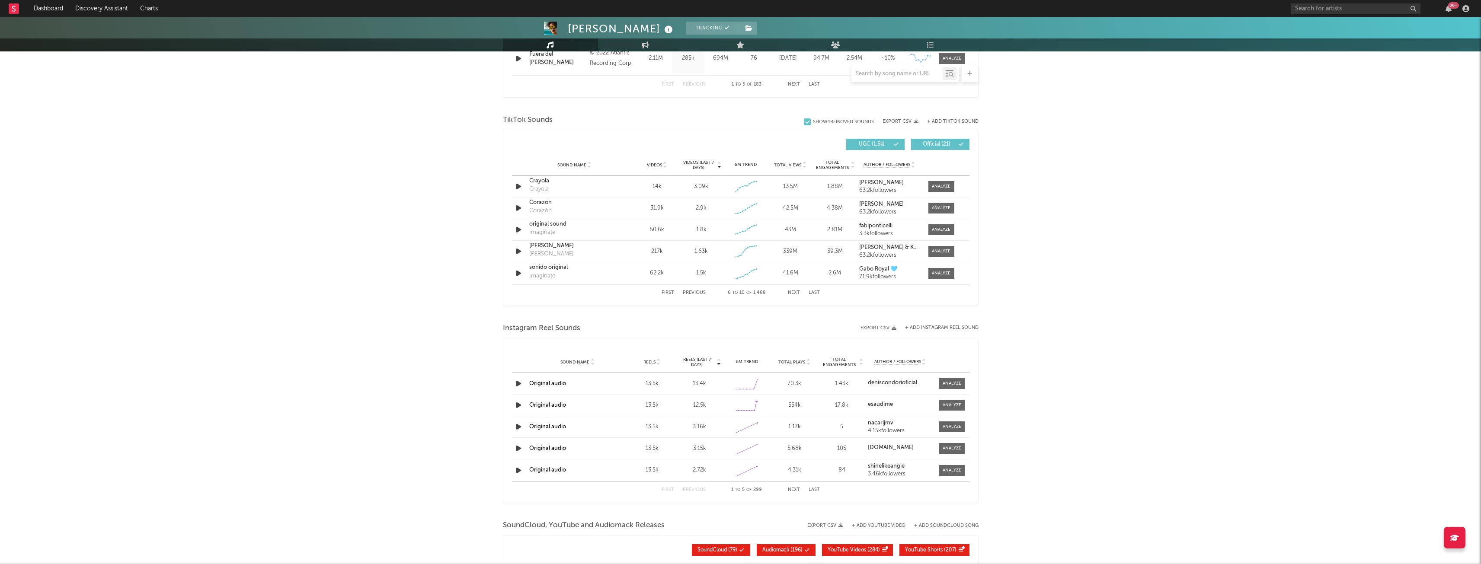
click at [793, 294] on button "Next" at bounding box center [794, 293] width 12 height 5
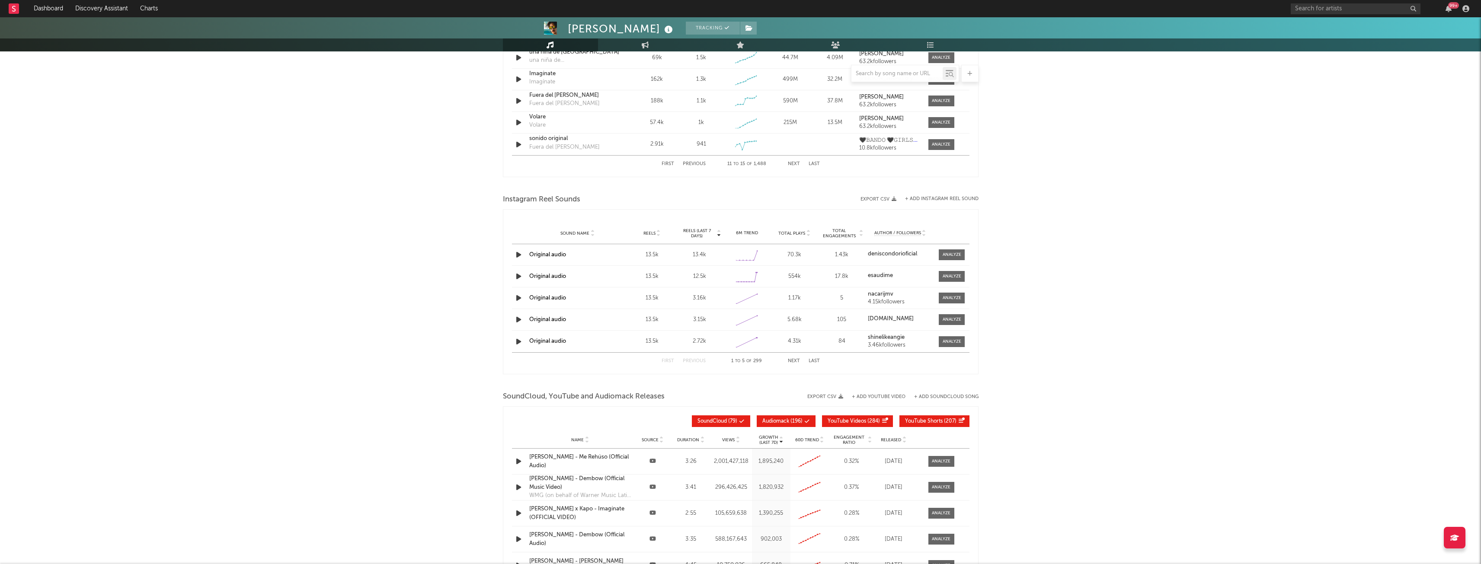
scroll to position [657, 0]
click at [953, 258] on div at bounding box center [952, 255] width 19 height 6
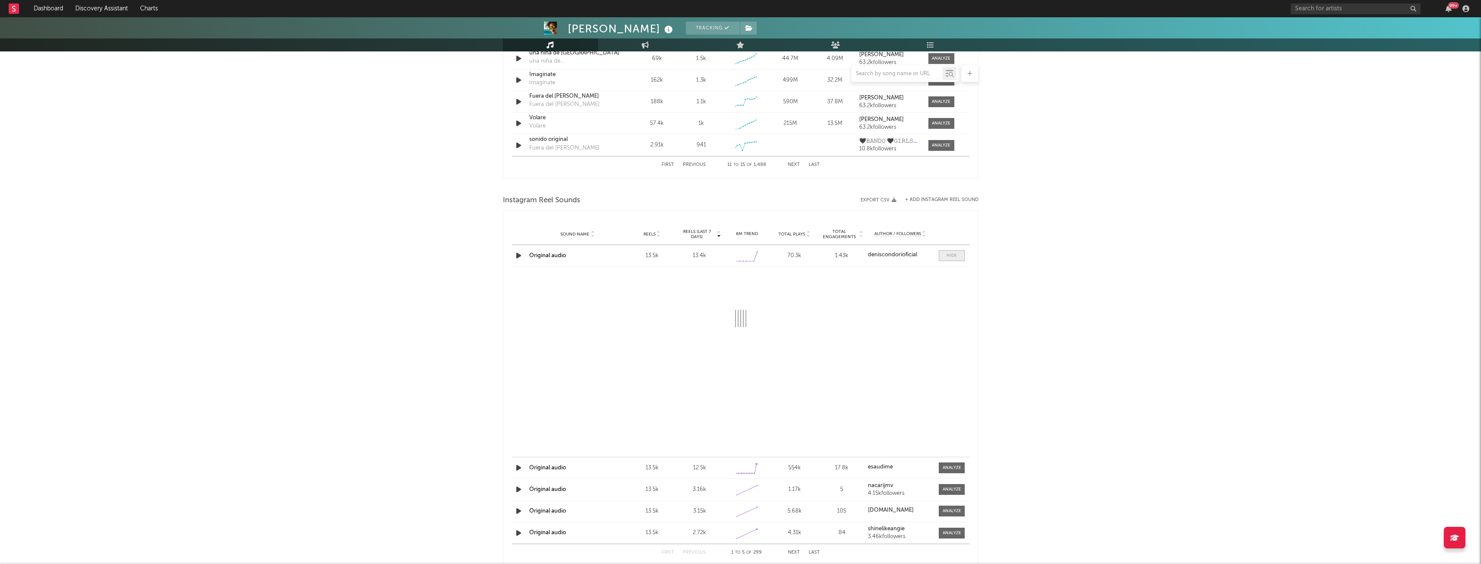
select select "6m"
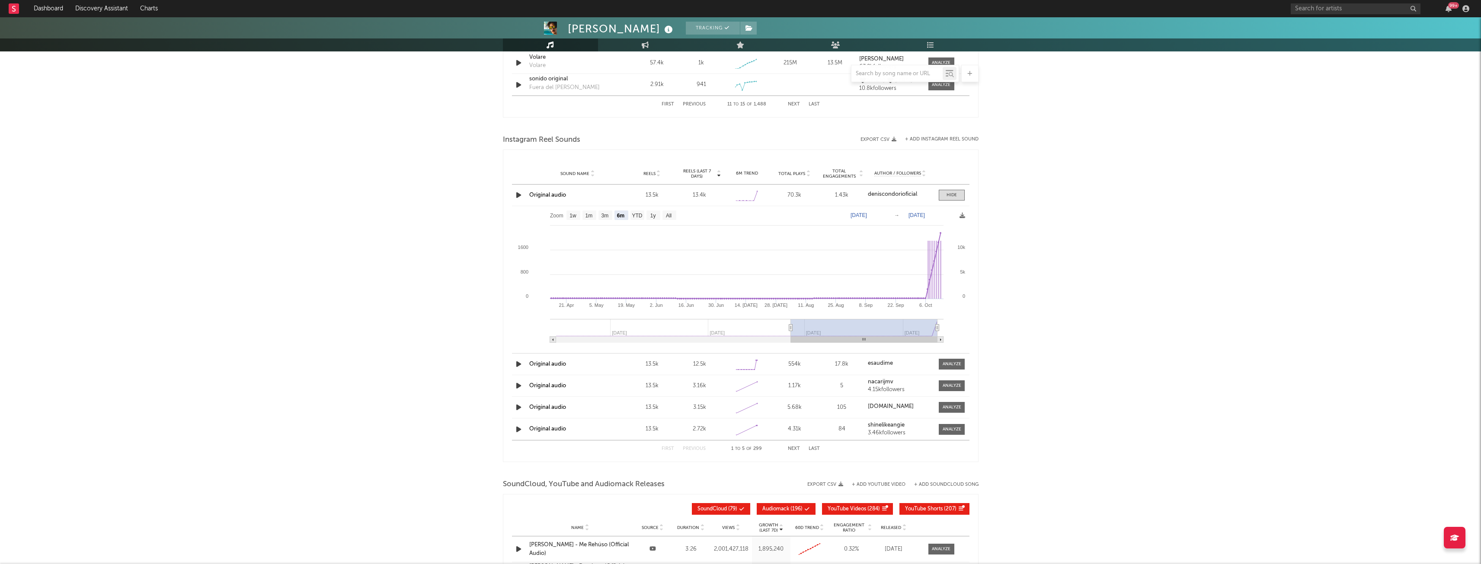
scroll to position [718, 0]
click at [946, 364] on div at bounding box center [952, 364] width 19 height 6
select select "6m"
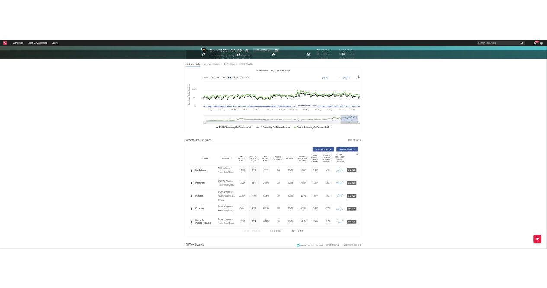
scroll to position [0, 0]
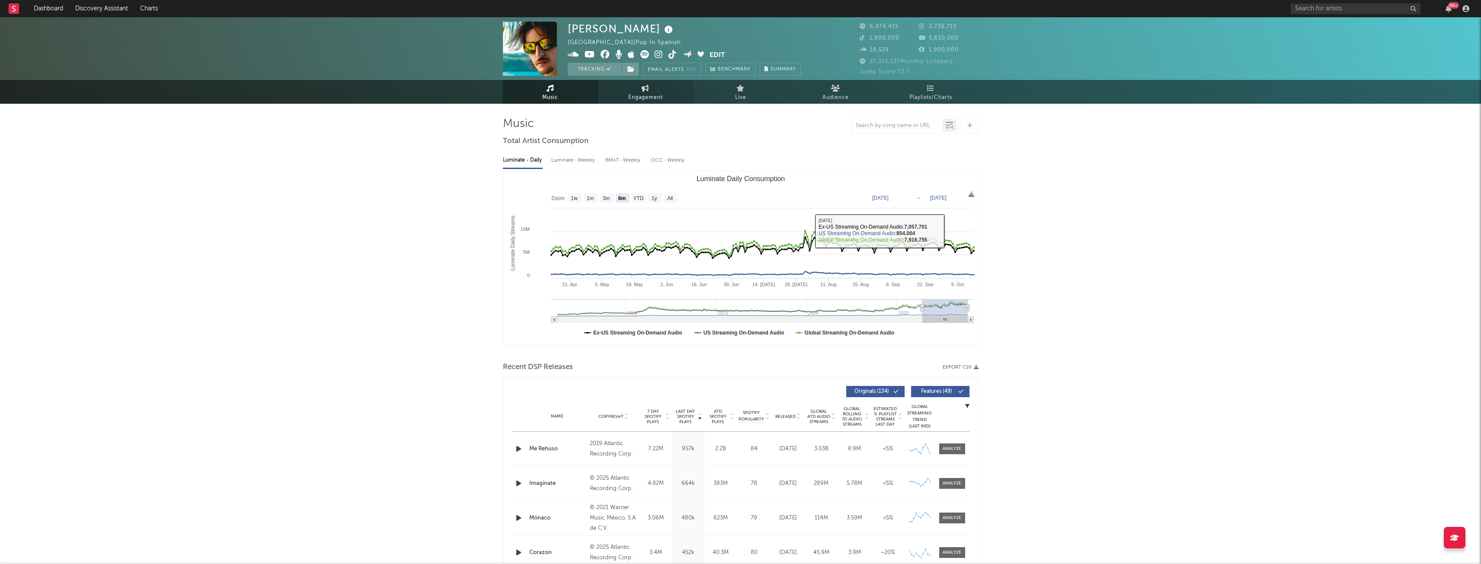
click at [666, 89] on link "Engagement" at bounding box center [645, 92] width 95 height 24
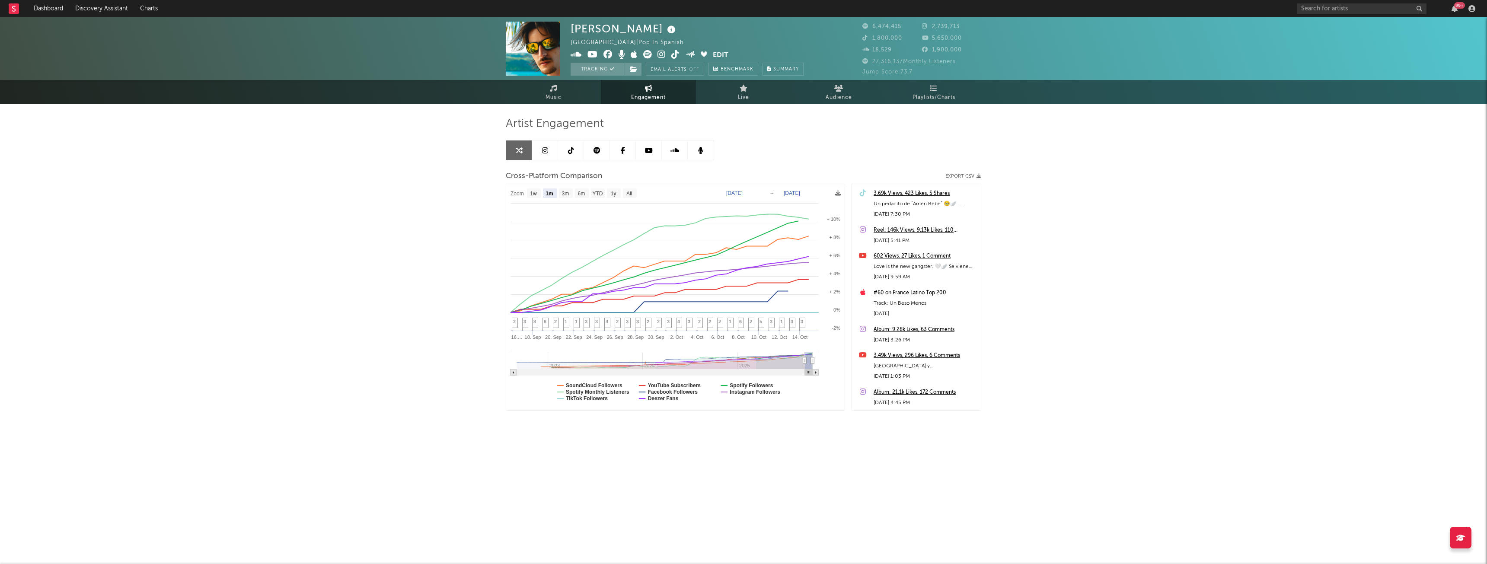
select select "1m"
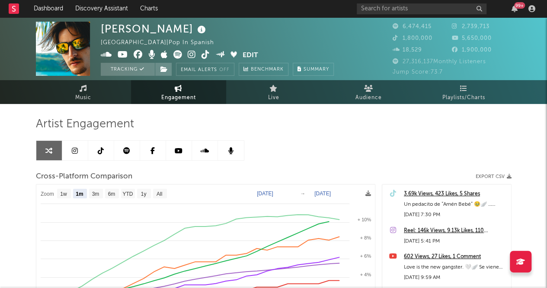
select select "1m"
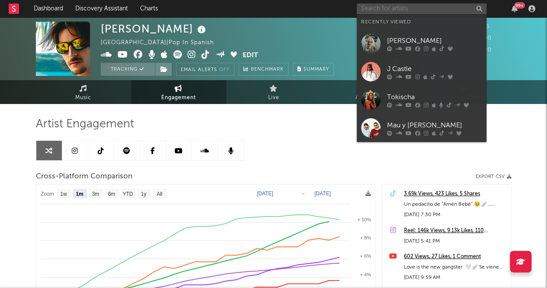
click at [406, 7] on input "text" at bounding box center [422, 8] width 130 height 11
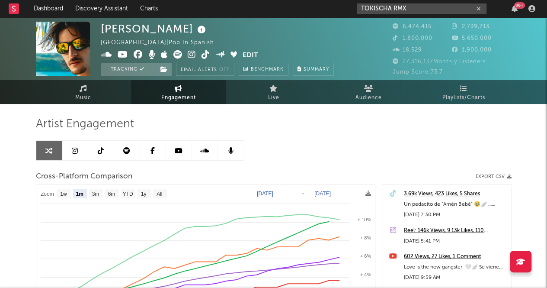
click at [415, 6] on input "TOKISCHA RMX" at bounding box center [422, 8] width 130 height 11
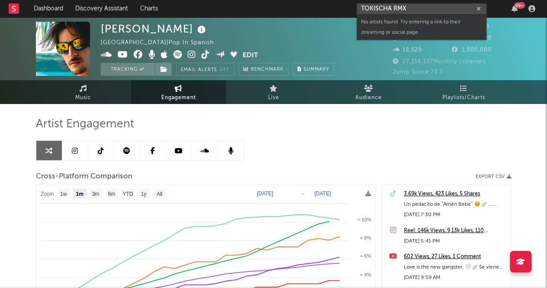
click at [415, 6] on input "TOKISCHA RMX" at bounding box center [422, 8] width 130 height 11
drag, startPoint x: 415, startPoint y: 6, endPoint x: 410, endPoint y: 11, distance: 7.0
click at [410, 11] on input "TOKISCHA RMX" at bounding box center [422, 8] width 130 height 11
click at [408, 11] on input "TOKISCHA RMX" at bounding box center [422, 8] width 130 height 11
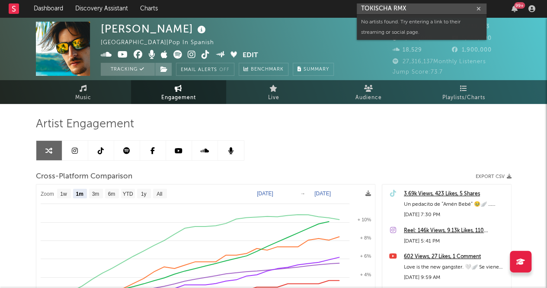
click at [408, 11] on input "TOKISCHA RMX" at bounding box center [422, 8] width 130 height 11
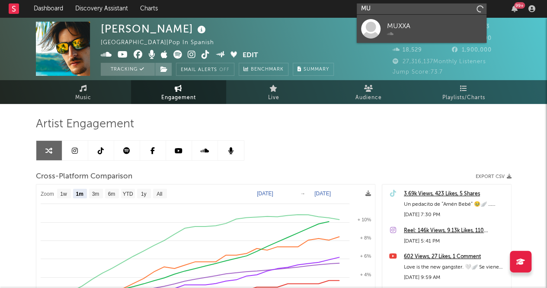
type input "M"
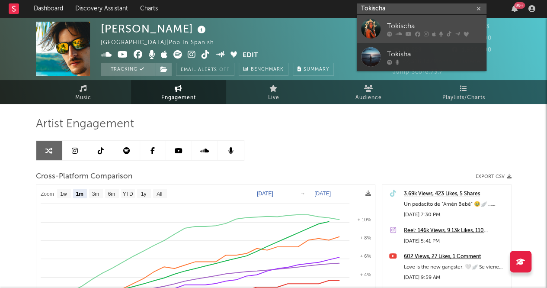
type input "Tokischa"
click at [420, 24] on div "Tokischa" at bounding box center [434, 26] width 95 height 10
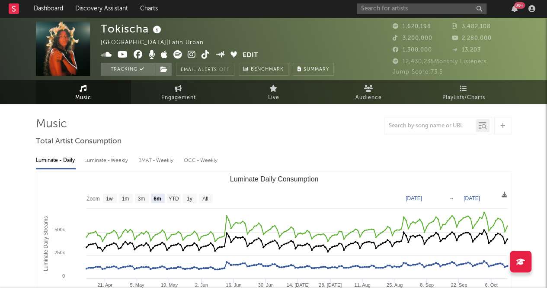
select select "6m"
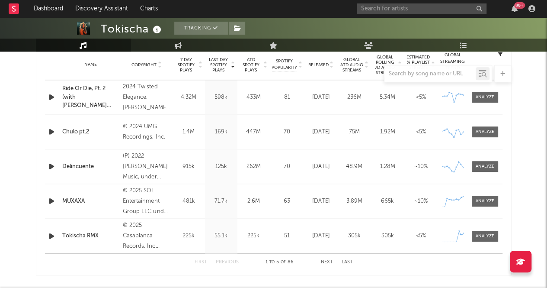
scroll to position [562, 0]
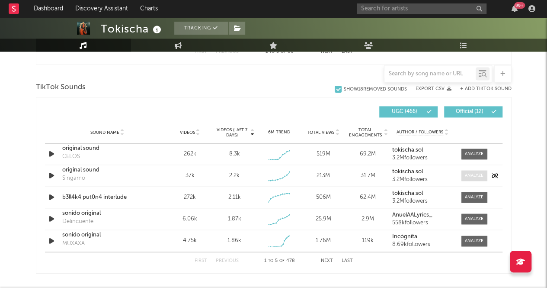
click at [480, 174] on div at bounding box center [474, 175] width 19 height 6
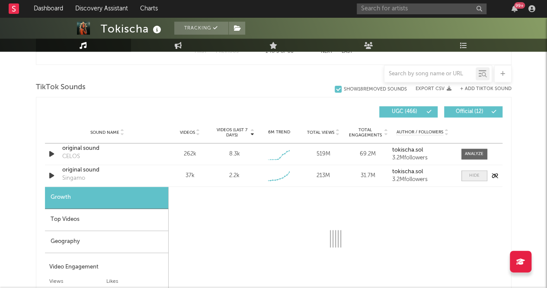
select select "1w"
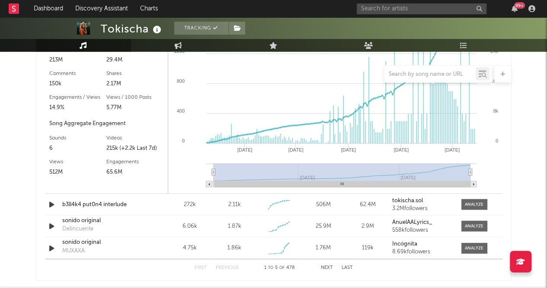
scroll to position [866, 0]
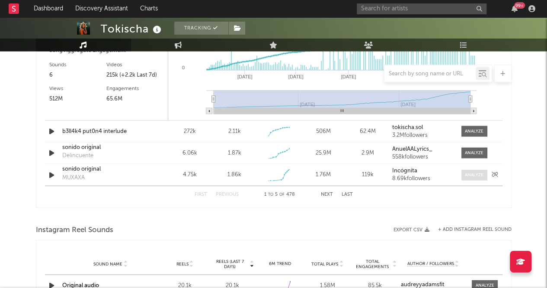
click at [476, 172] on div at bounding box center [474, 175] width 19 height 6
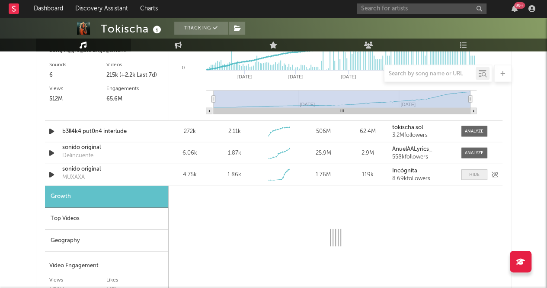
select select "1w"
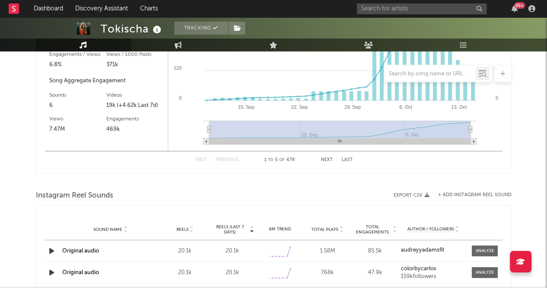
scroll to position [1138, 0]
click at [317, 159] on div "First Previous 1 to 5 of 478 Next Last" at bounding box center [274, 160] width 158 height 17
click at [331, 158] on button "Next" at bounding box center [327, 160] width 12 height 5
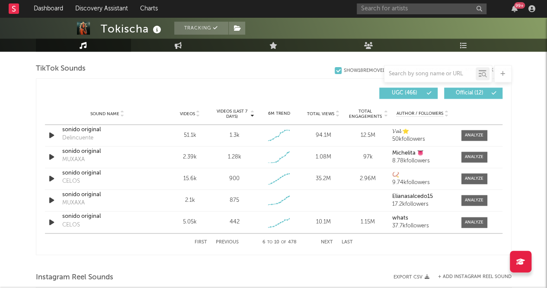
scroll to position [582, 0]
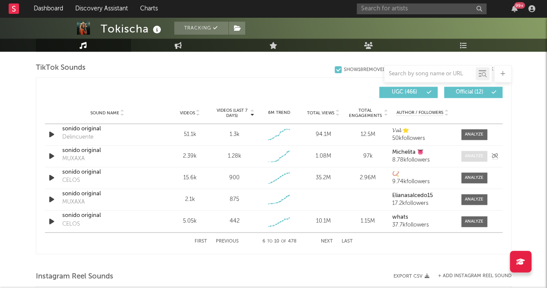
click at [475, 155] on div at bounding box center [474, 156] width 19 height 6
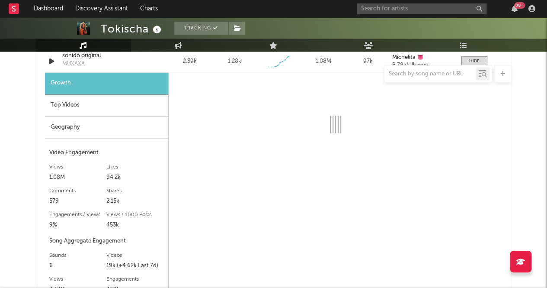
select select "1w"
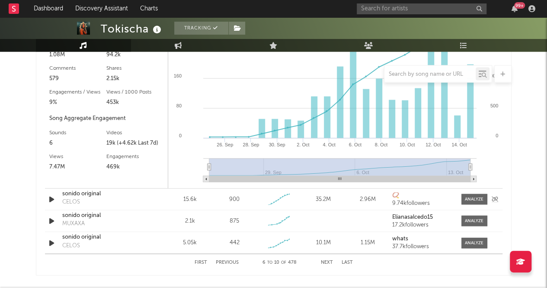
scroll to position [846, 0]
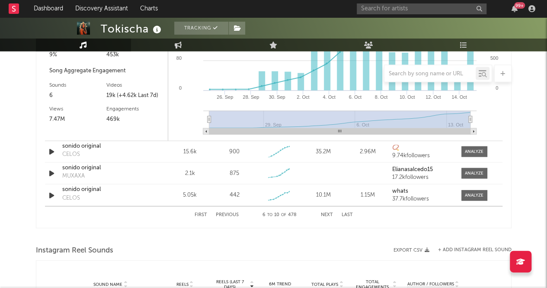
click at [219, 214] on button "Previous" at bounding box center [227, 214] width 23 height 5
select select "1w"
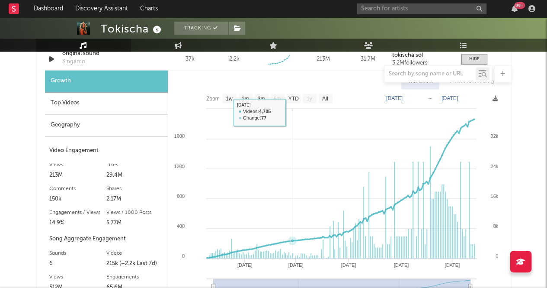
scroll to position [588, 0]
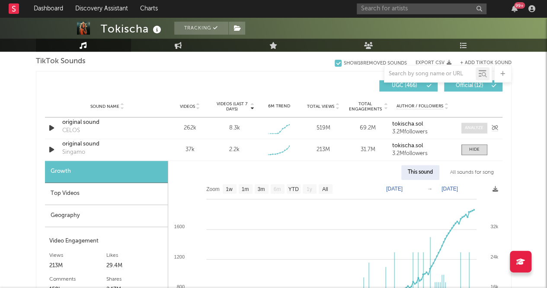
click at [463, 124] on span at bounding box center [474, 127] width 26 height 11
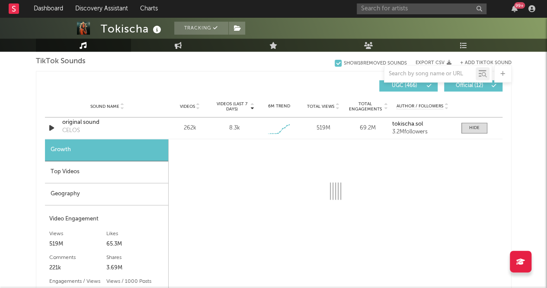
select select "1w"
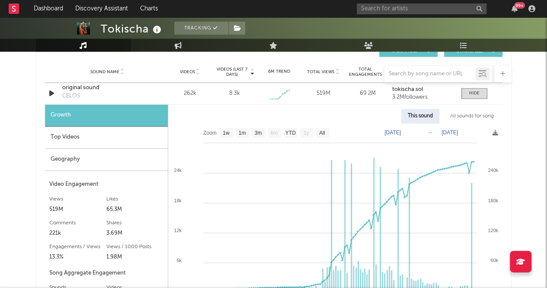
scroll to position [622, 0]
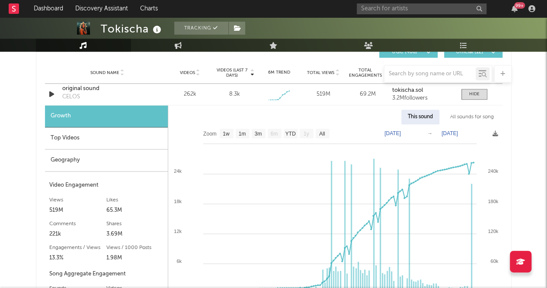
click at [92, 134] on div "Top Videos" at bounding box center [106, 138] width 123 height 22
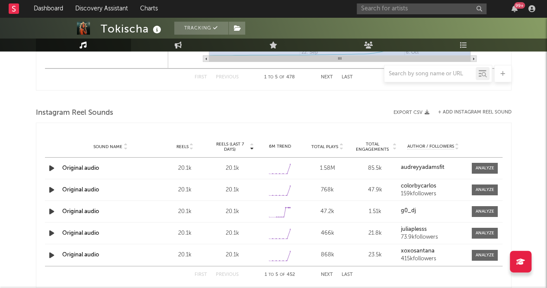
scroll to position [1460, 0]
click at [290, 162] on icon at bounding box center [290, 163] width 3 height 3
click at [289, 162] on icon at bounding box center [290, 163] width 3 height 3
